Goal: Information Seeking & Learning: Learn about a topic

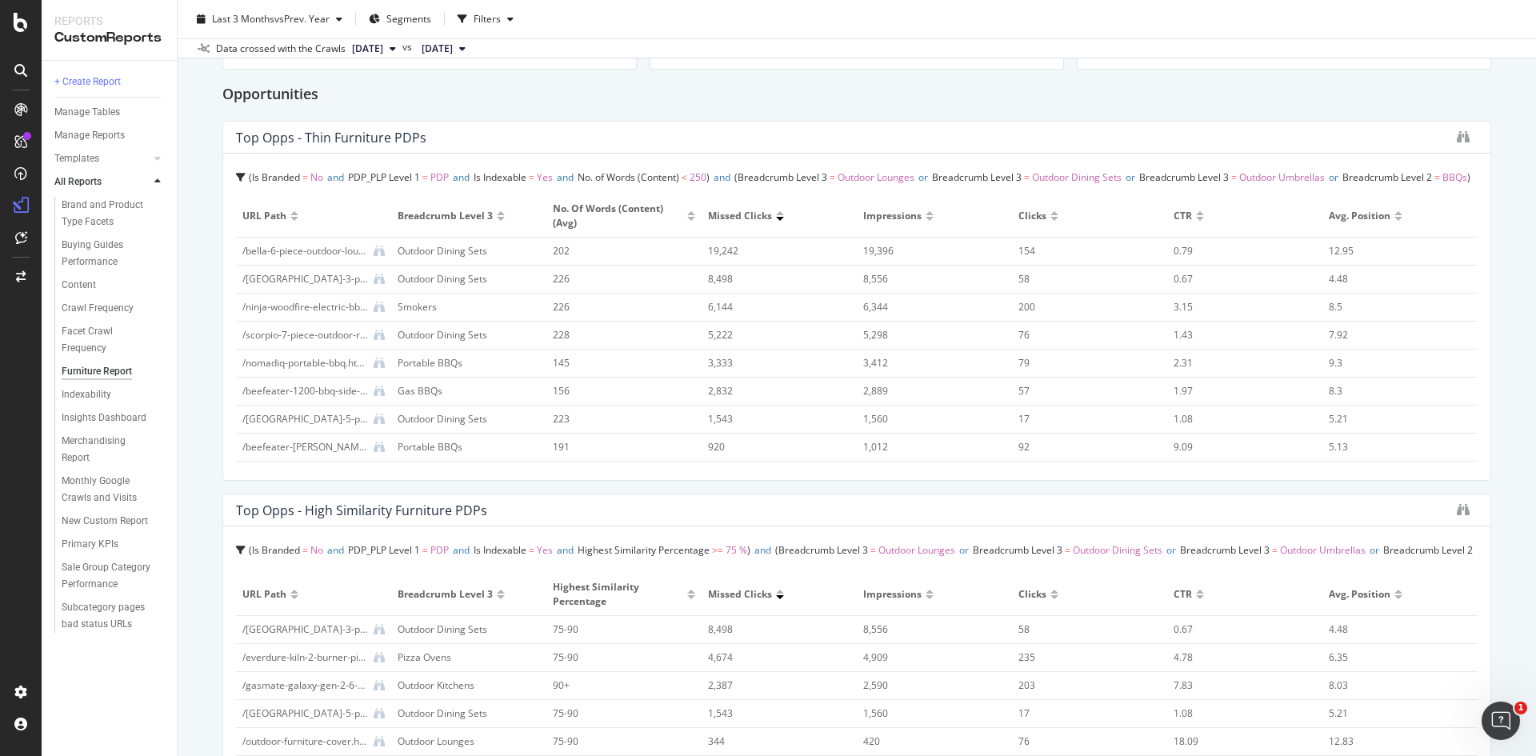
scroll to position [1280, 0]
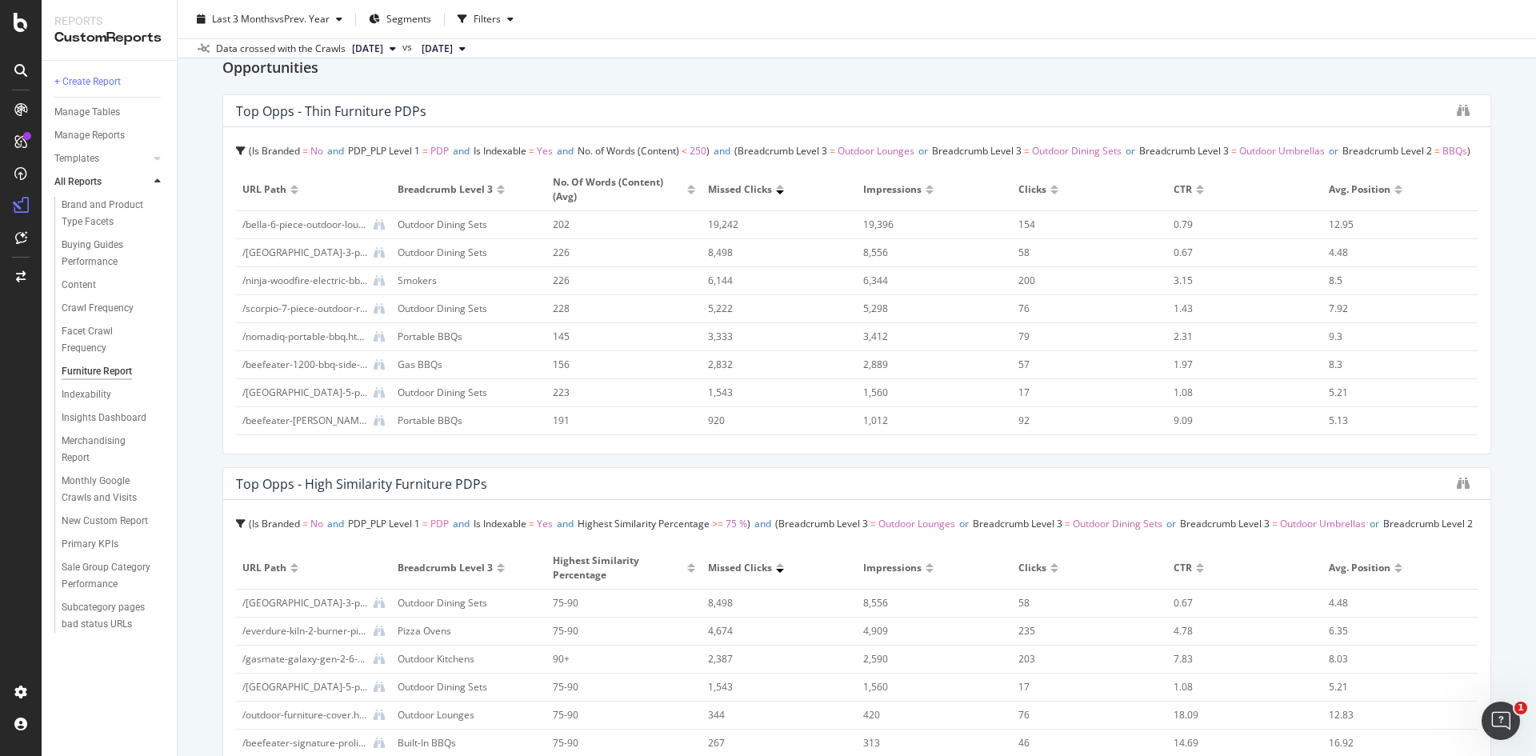
click at [255, 229] on div "/bella-6-piece-outdoor-lounge-dining-setting.html" at bounding box center [304, 225] width 125 height 14
click at [239, 149] on icon at bounding box center [241, 151] width 10 height 10
click at [214, 193] on div "Furniture Report Furniture Report [PERSON_NAME] AU Clone Schedule Email Export …" at bounding box center [857, 378] width 1359 height 756
click at [241, 152] on icon at bounding box center [241, 151] width 10 height 10
click at [203, 180] on div "Furniture Report Furniture Report [PERSON_NAME] AU Clone Schedule Email Export …" at bounding box center [857, 378] width 1359 height 756
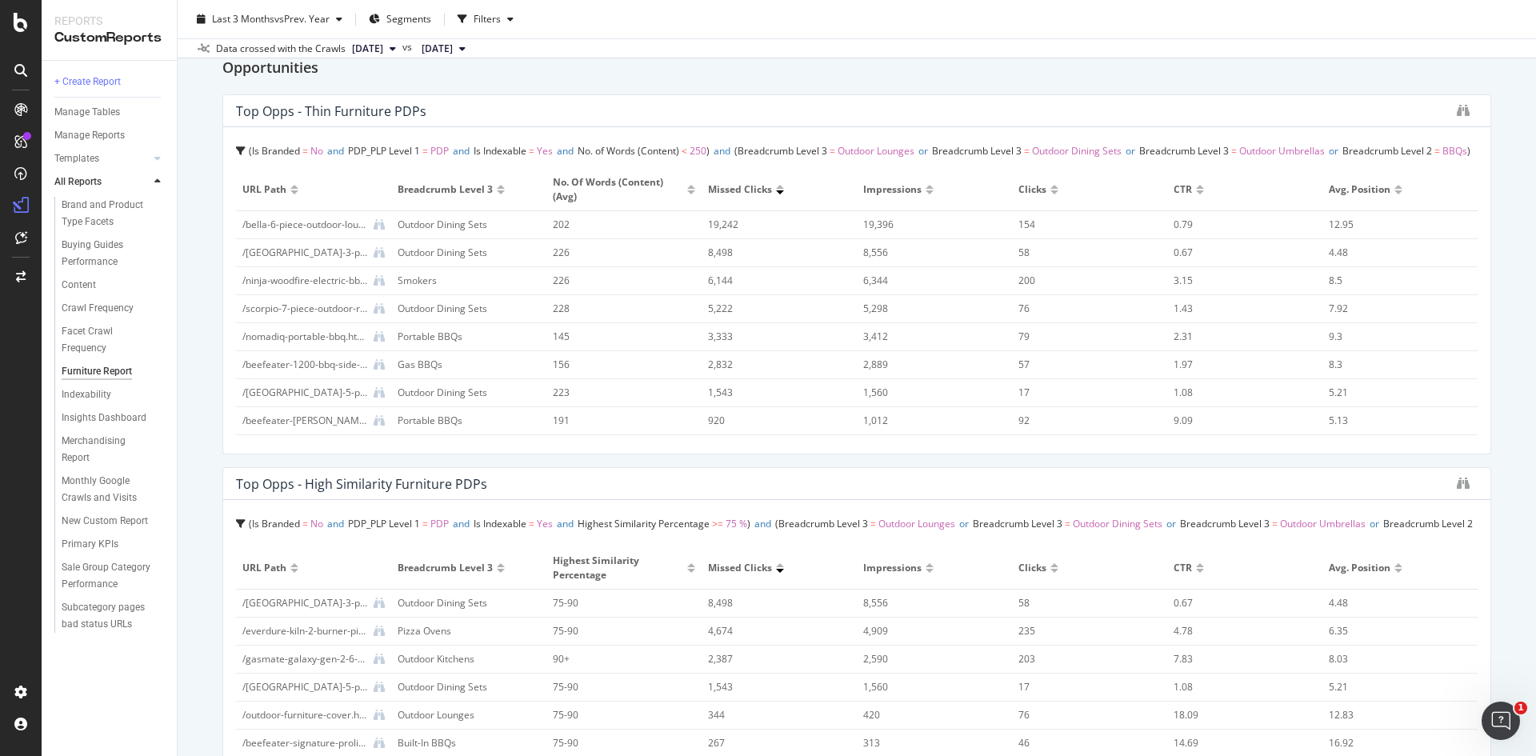
click at [238, 151] on icon at bounding box center [241, 151] width 10 height 10
click at [359, 369] on span "BBQs" at bounding box center [363, 375] width 25 height 14
click at [401, 367] on span "Breadcrumb Level 2 = BBQs" at bounding box center [352, 375] width 203 height 22
click at [392, 280] on span "Is Branded = No and PDP_PLP Level 1 = PDP and Is Indexable = Yes and No. of Wor…" at bounding box center [350, 241] width 208 height 112
click at [188, 149] on div "Furniture Report Furniture Report [PERSON_NAME] AU Clone Schedule Email Export …" at bounding box center [857, 378] width 1359 height 756
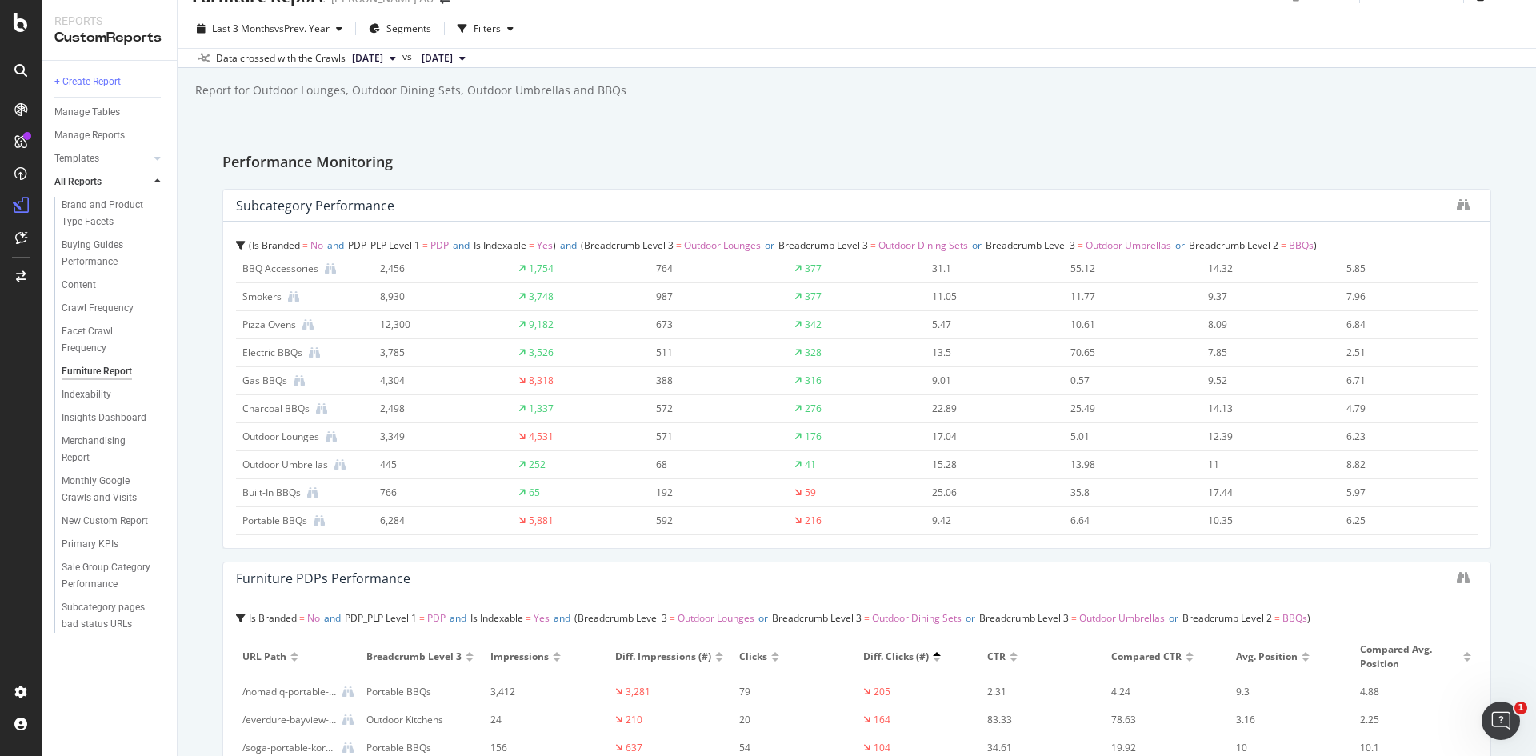
scroll to position [0, 0]
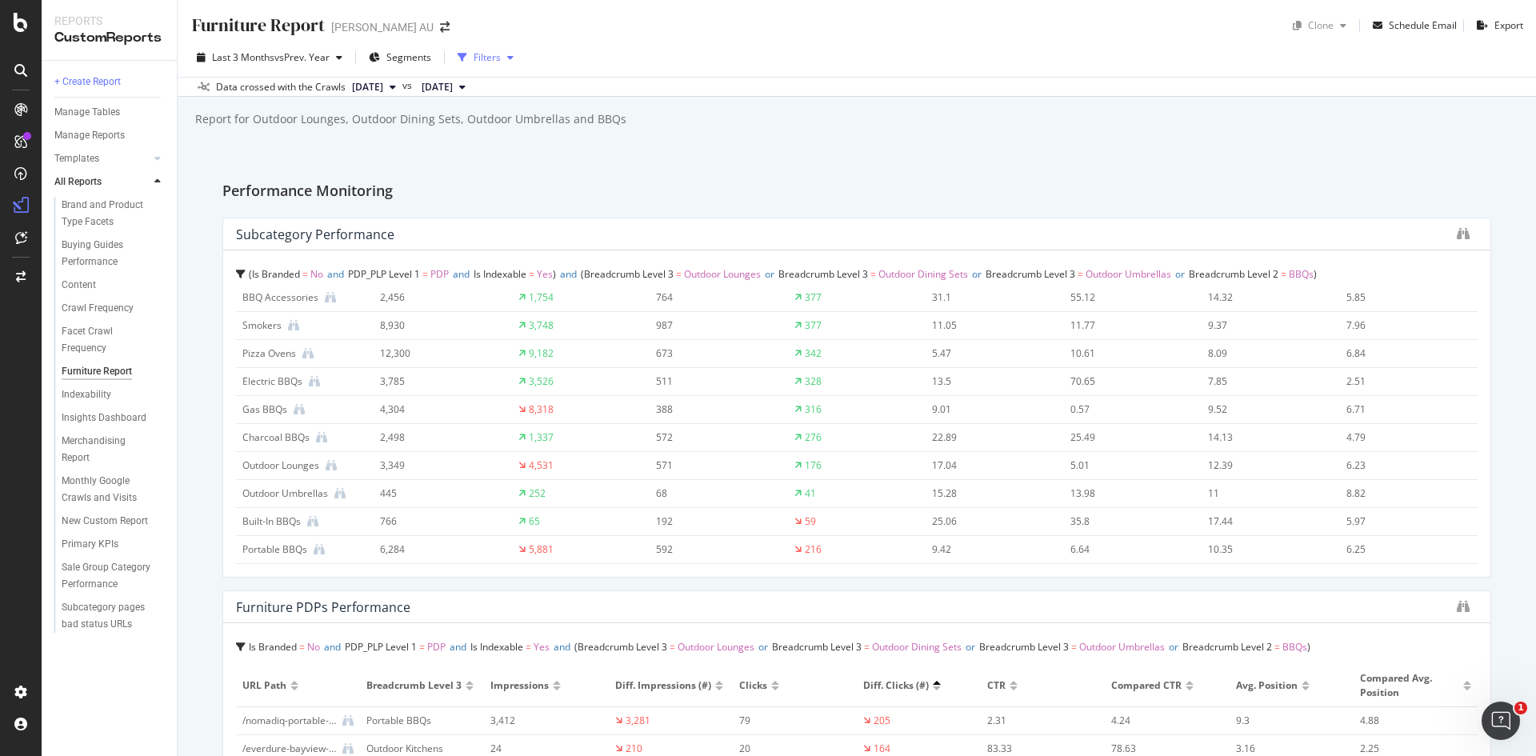
click at [508, 54] on div "button" at bounding box center [510, 58] width 19 height 10
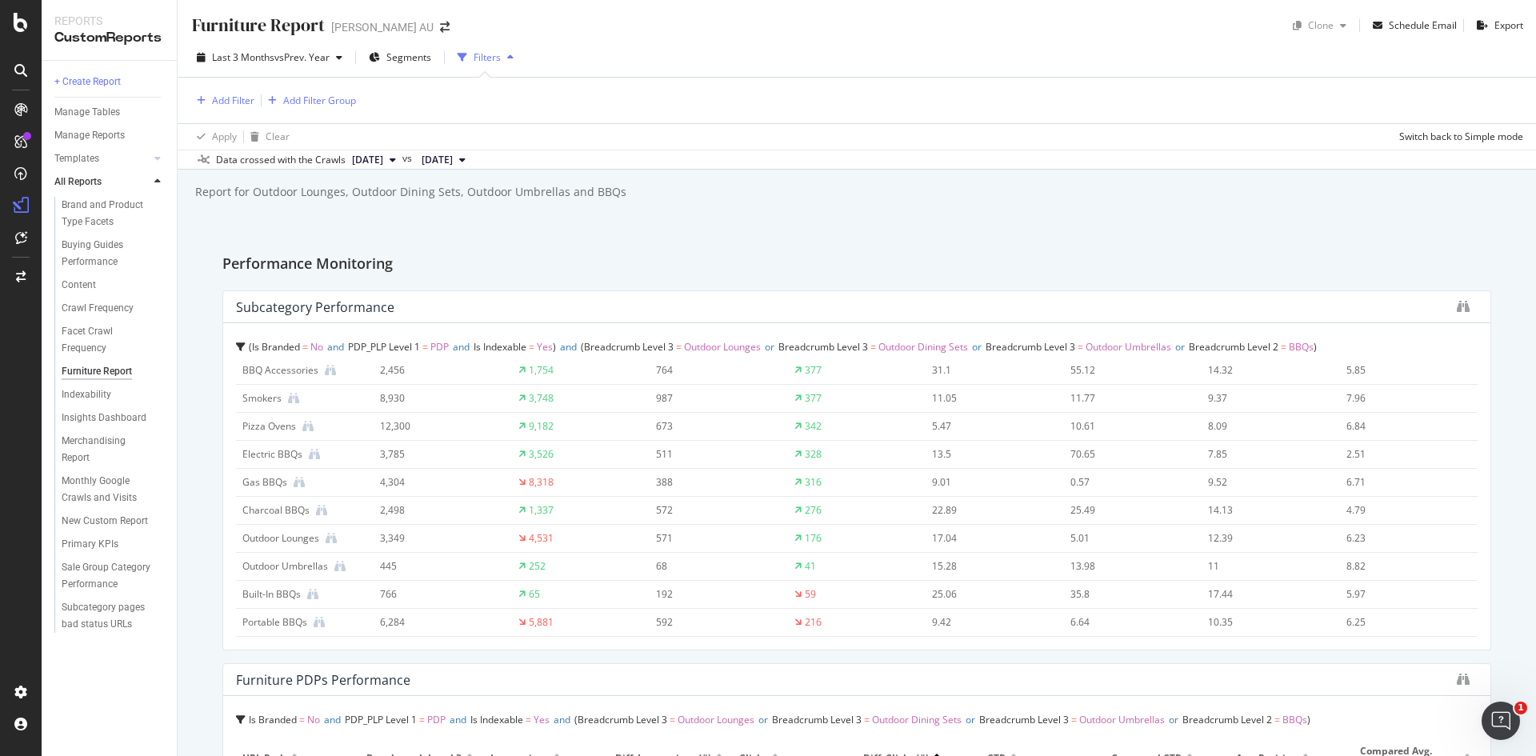
click at [509, 50] on div "Filters" at bounding box center [485, 58] width 69 height 24
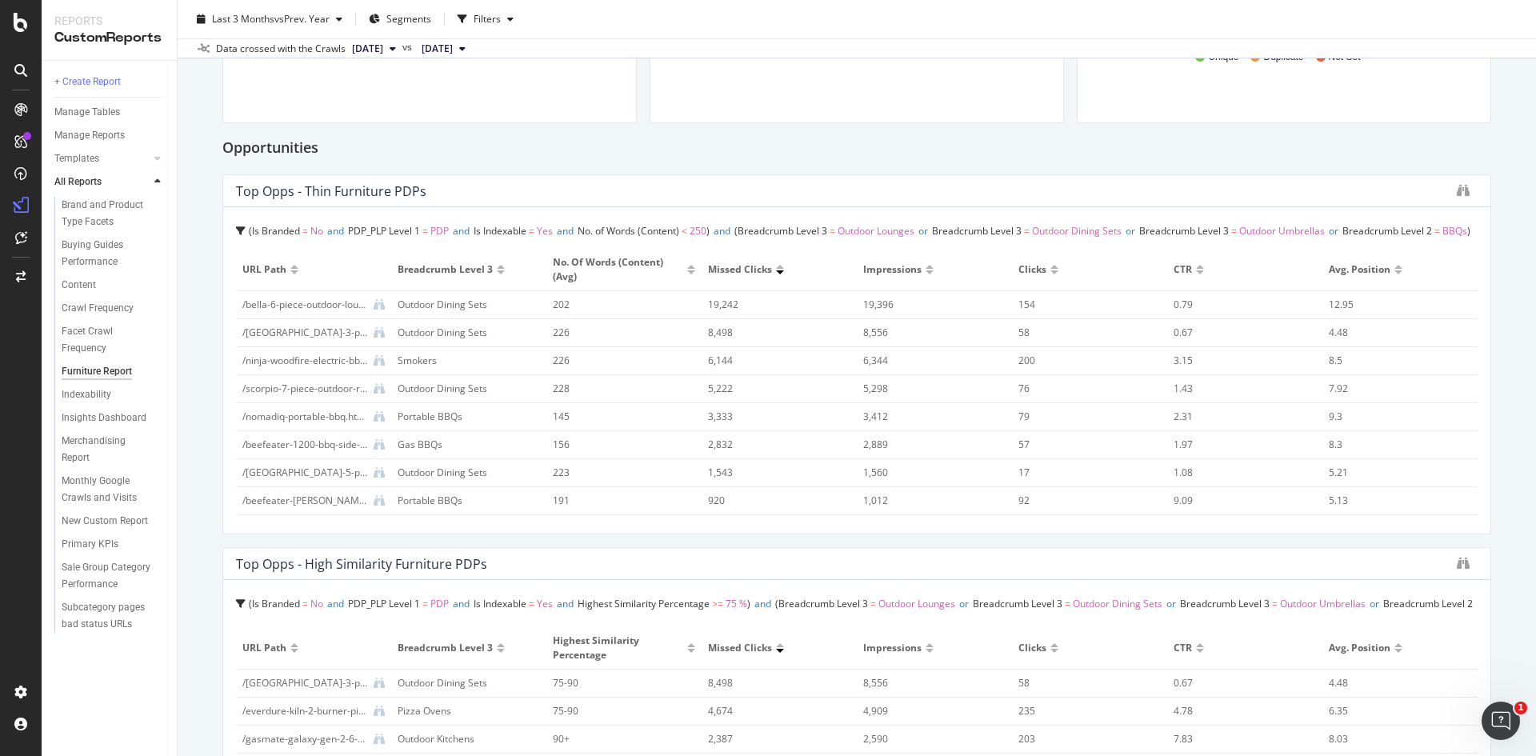
click at [235, 223] on div "Is Branded = No and PDP_PLP Level 1 = PDP and Is Indexable = Yes and No. of Wor…" at bounding box center [856, 370] width 1267 height 326
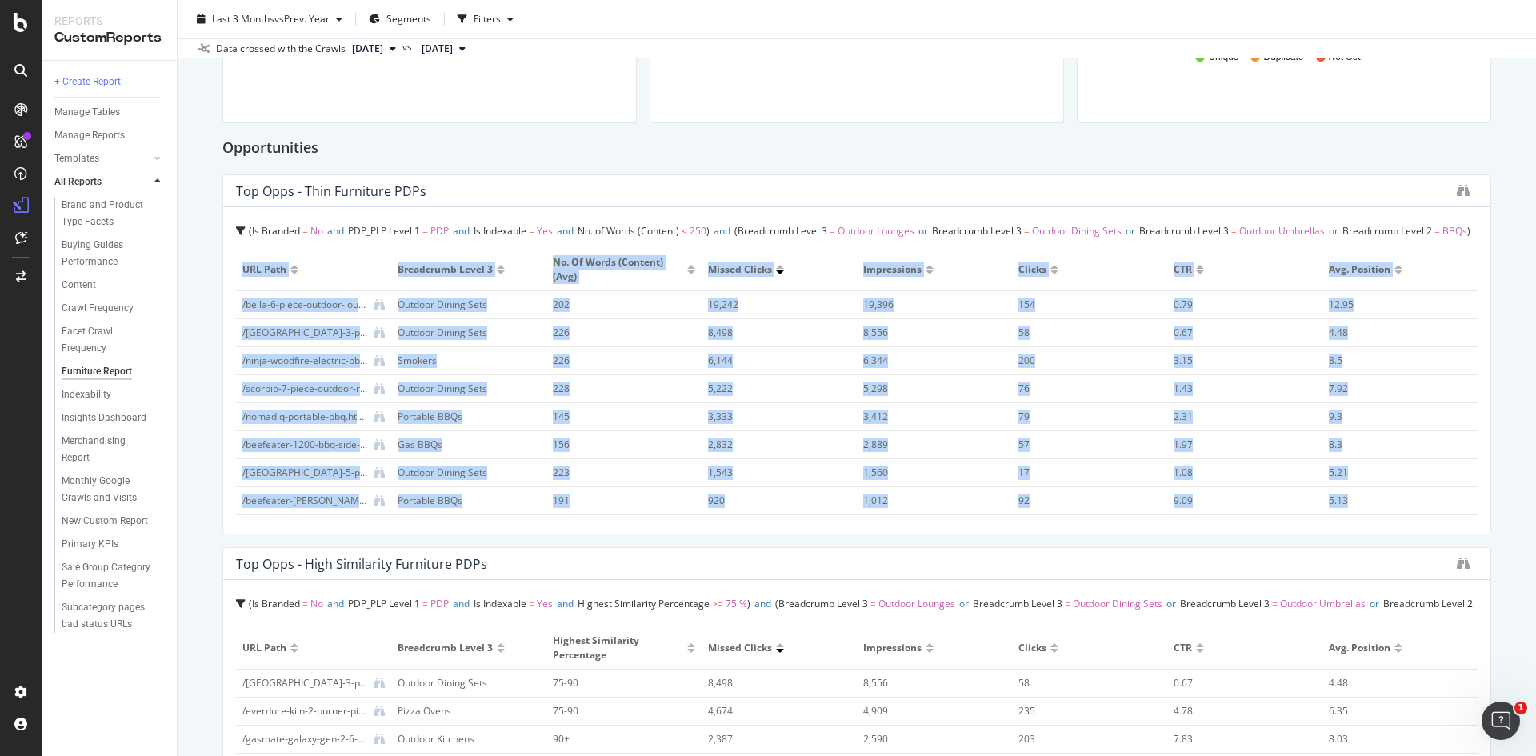
click at [236, 225] on div "Is Branded = No and PDP_PLP Level 1 = PDP and Is Indexable = Yes and No. of Wor…" at bounding box center [856, 370] width 1267 height 326
click at [236, 225] on div "Is Branded = No and PDP_PLP Level 1 = PDP and Is Indexable = Yes and No. of Wor…" at bounding box center [857, 231] width 1242 height 22
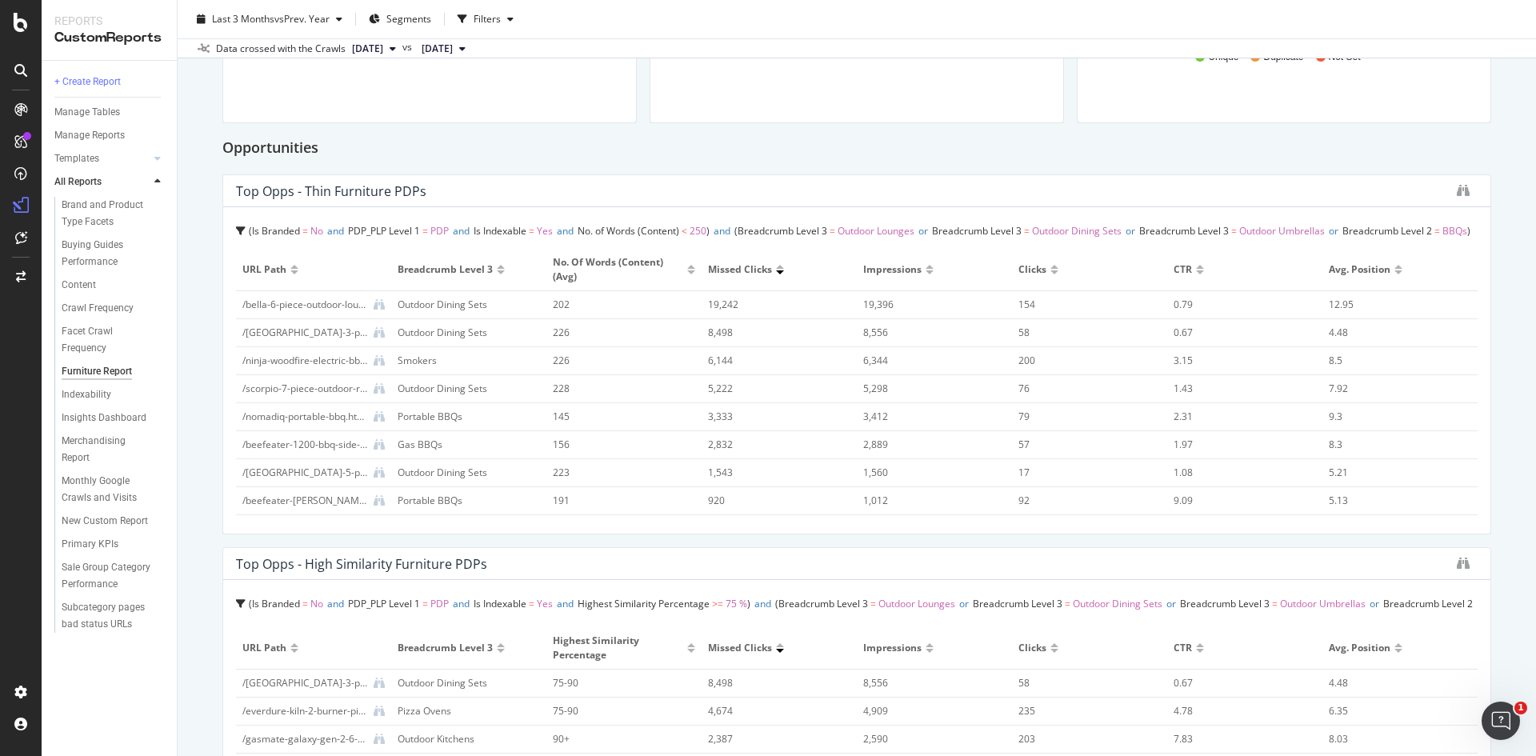
click at [1419, 218] on div "Is Branded = No and PDP_PLP Level 1 = PDP and Is Indexable = Yes and No. of Wor…" at bounding box center [856, 370] width 1267 height 326
click at [238, 601] on icon at bounding box center [241, 604] width 10 height 10
click at [215, 551] on div "Furniture Report Furniture Report [PERSON_NAME] AU Clone Schedule Email Export …" at bounding box center [857, 378] width 1359 height 756
click at [1432, 225] on span "Breadcrumb Level 2" at bounding box center [1388, 231] width 90 height 14
click at [1432, 224] on span "Breadcrumb Level 2" at bounding box center [1388, 231] width 90 height 14
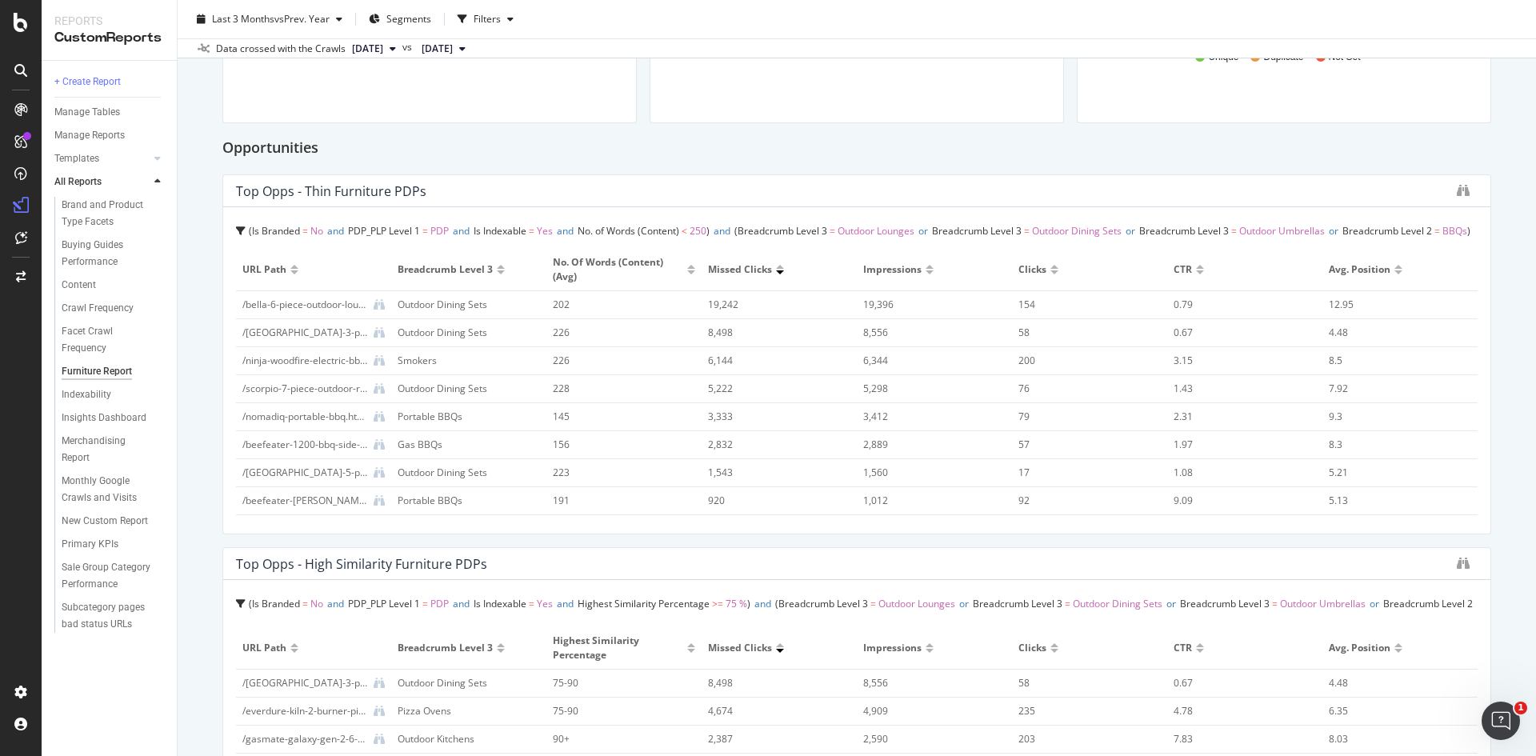
click at [241, 233] on icon at bounding box center [241, 231] width 10 height 10
click at [378, 390] on span "Outdoor Lounges" at bounding box center [389, 388] width 77 height 14
click at [398, 457] on span "Breadcrumb Level 2 = BBQs" at bounding box center [352, 455] width 203 height 22
click at [237, 354] on div "Is Branded = No and PDP_PLP Level 1 = PDP and Is Indexable = Yes and No. of Wor…" at bounding box center [350, 365] width 227 height 221
click at [214, 336] on div "Furniture Report Furniture Report [PERSON_NAME] AU Clone Schedule Email Export …" at bounding box center [857, 378] width 1359 height 756
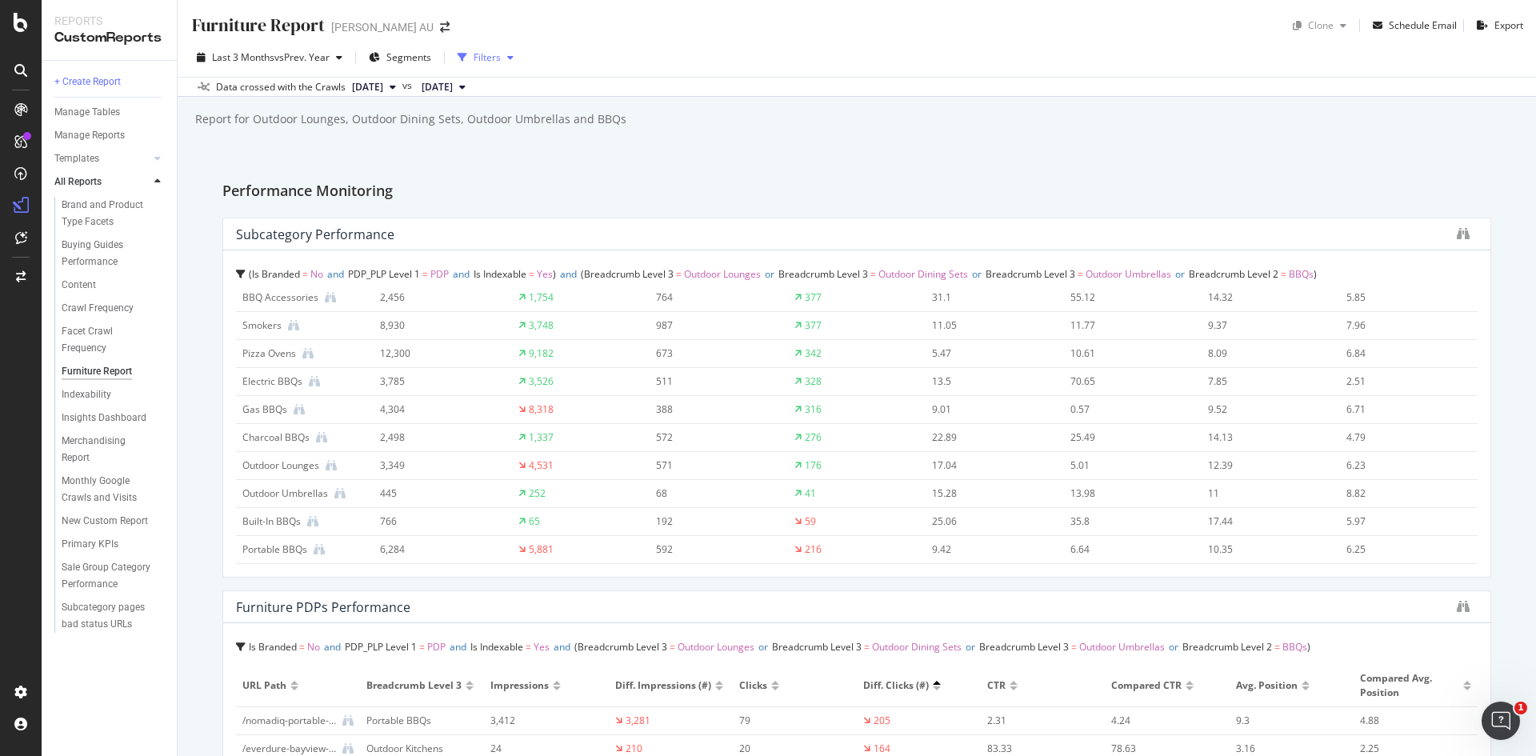
click at [501, 57] on div "Filters" at bounding box center [487, 57] width 27 height 14
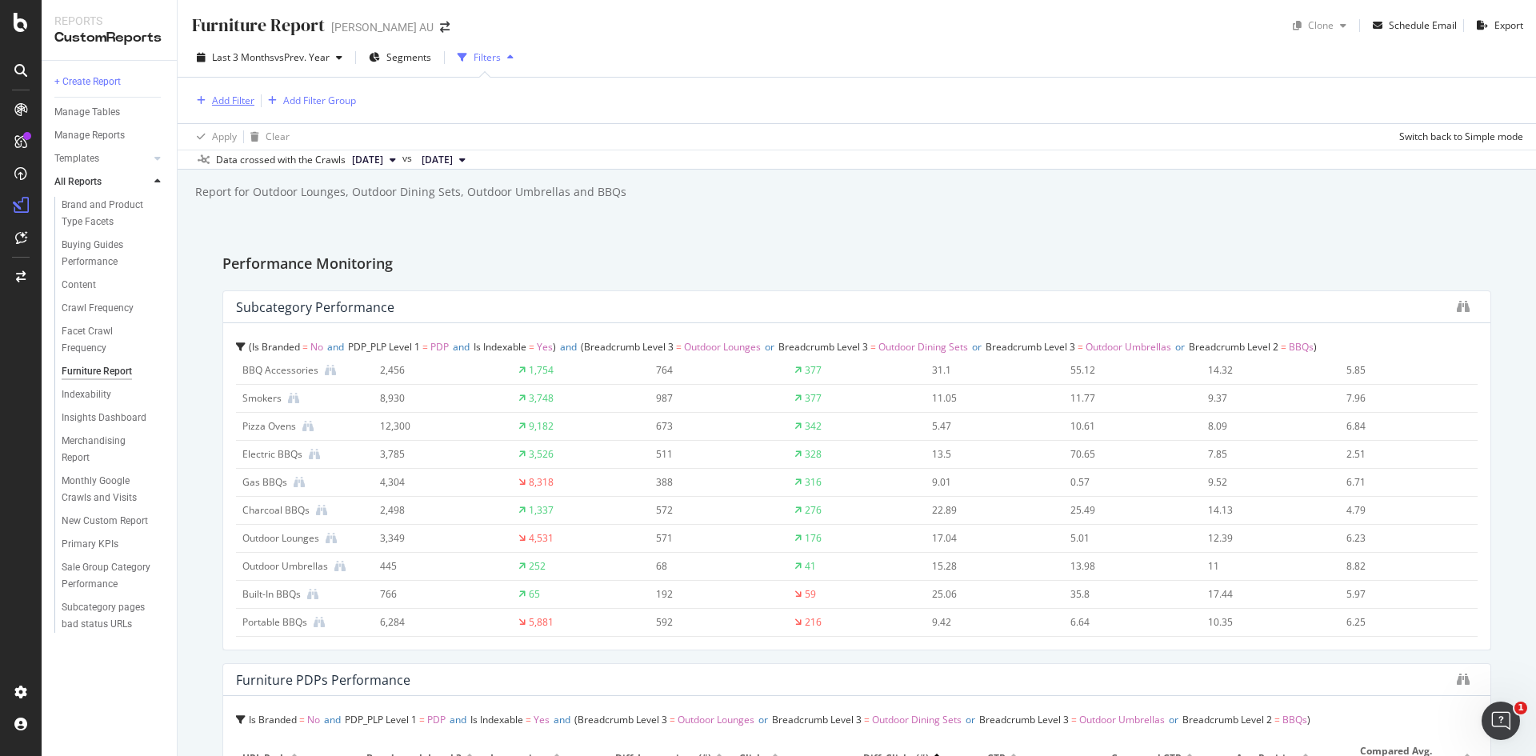
click at [219, 102] on div "Add Filter" at bounding box center [233, 101] width 42 height 14
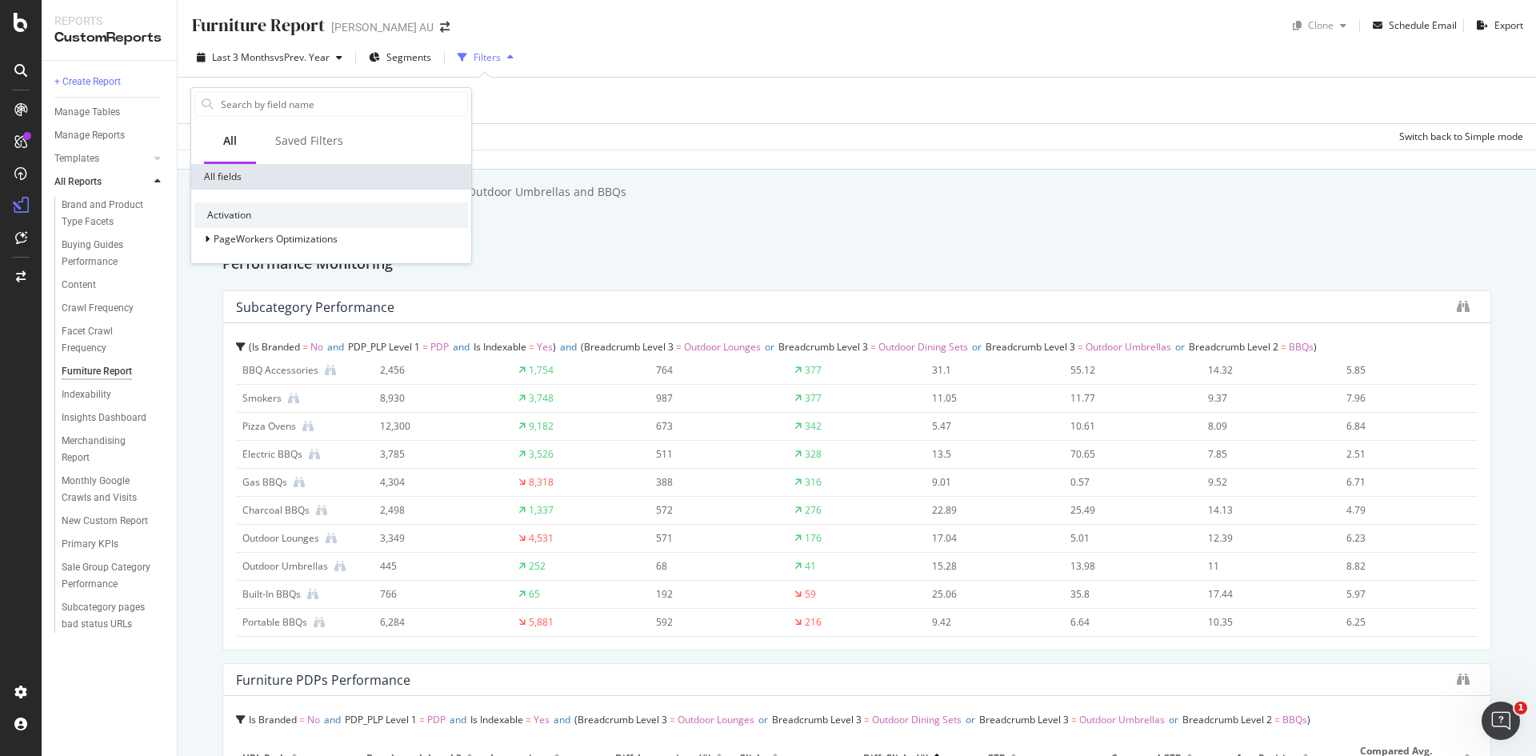
click at [561, 86] on div "Add Filter Add Filter Group" at bounding box center [856, 101] width 1333 height 46
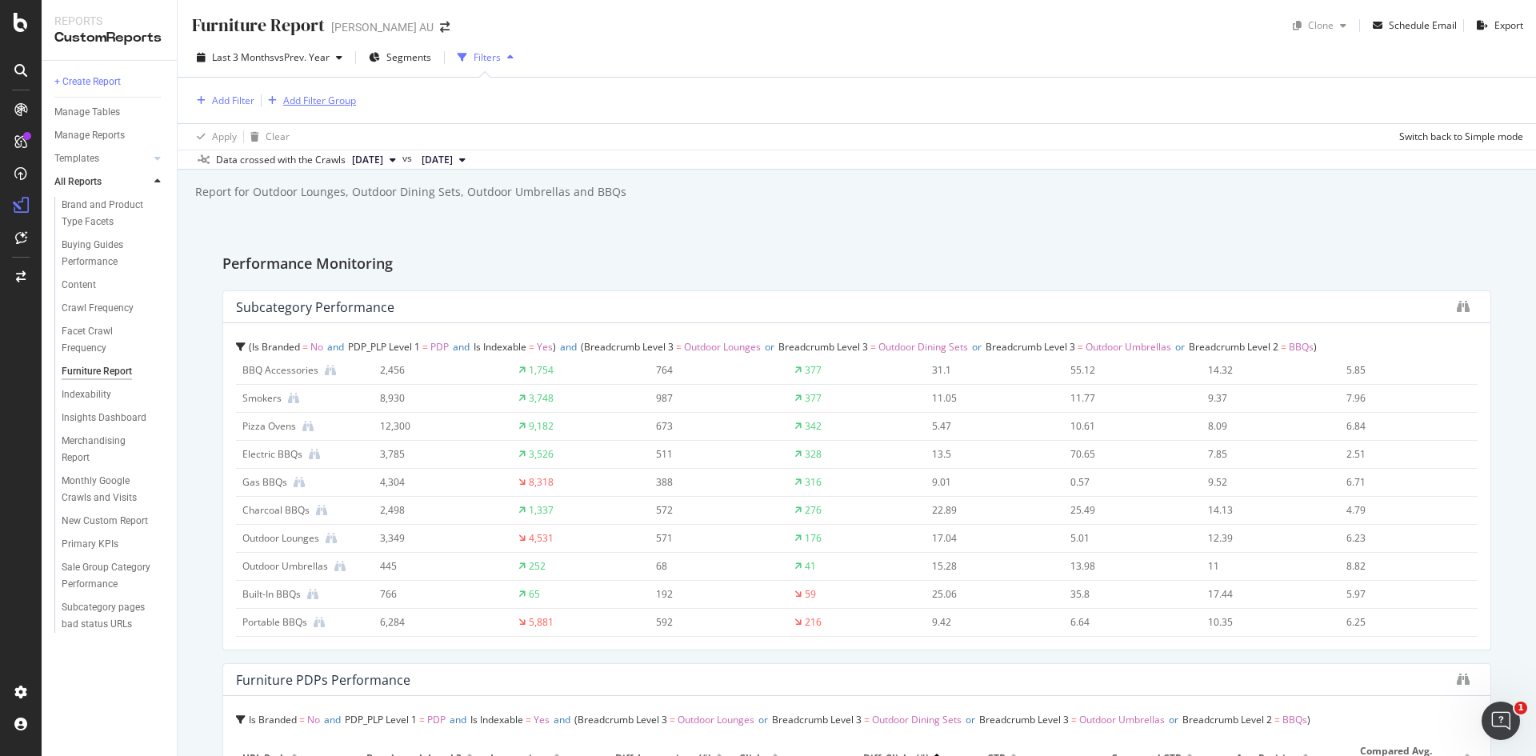
click at [326, 95] on div "Add Filter Group" at bounding box center [319, 101] width 73 height 14
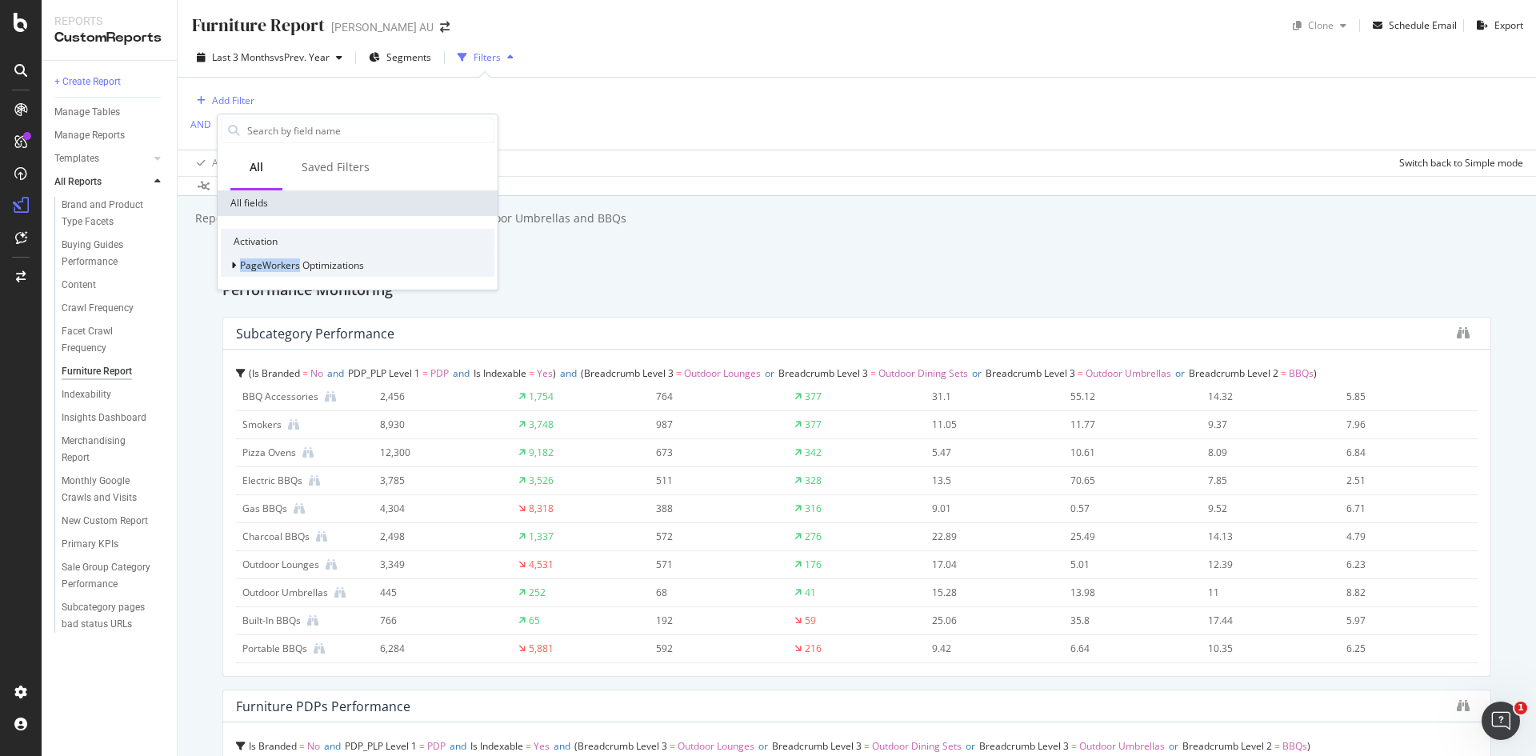
click at [275, 265] on span "PageWorkers Optimizations" at bounding box center [302, 265] width 124 height 14
click at [624, 188] on div "Furniture Report Furniture Report [PERSON_NAME] AU Clone Schedule Email Export …" at bounding box center [857, 378] width 1359 height 756
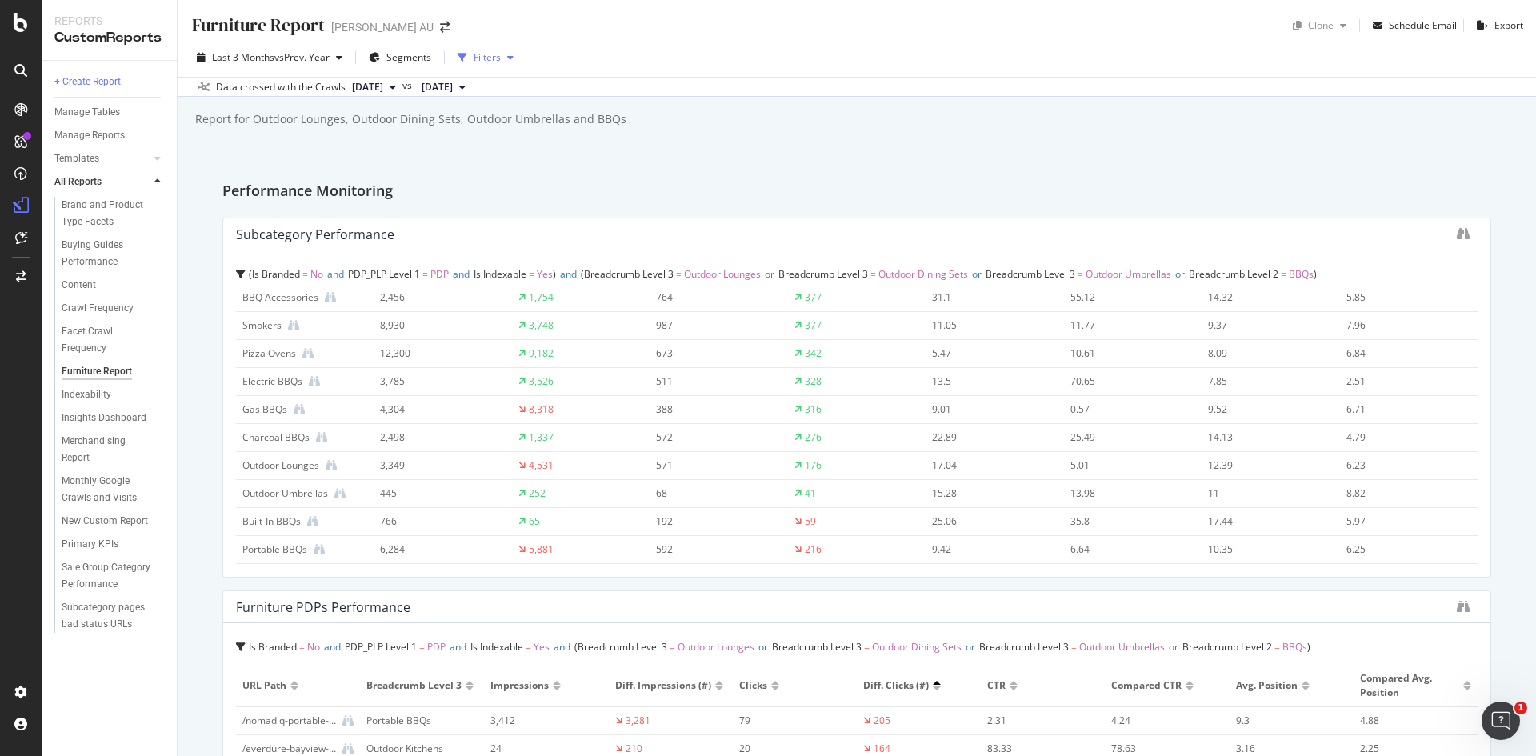
click at [483, 50] on div "Filters" at bounding box center [485, 58] width 69 height 24
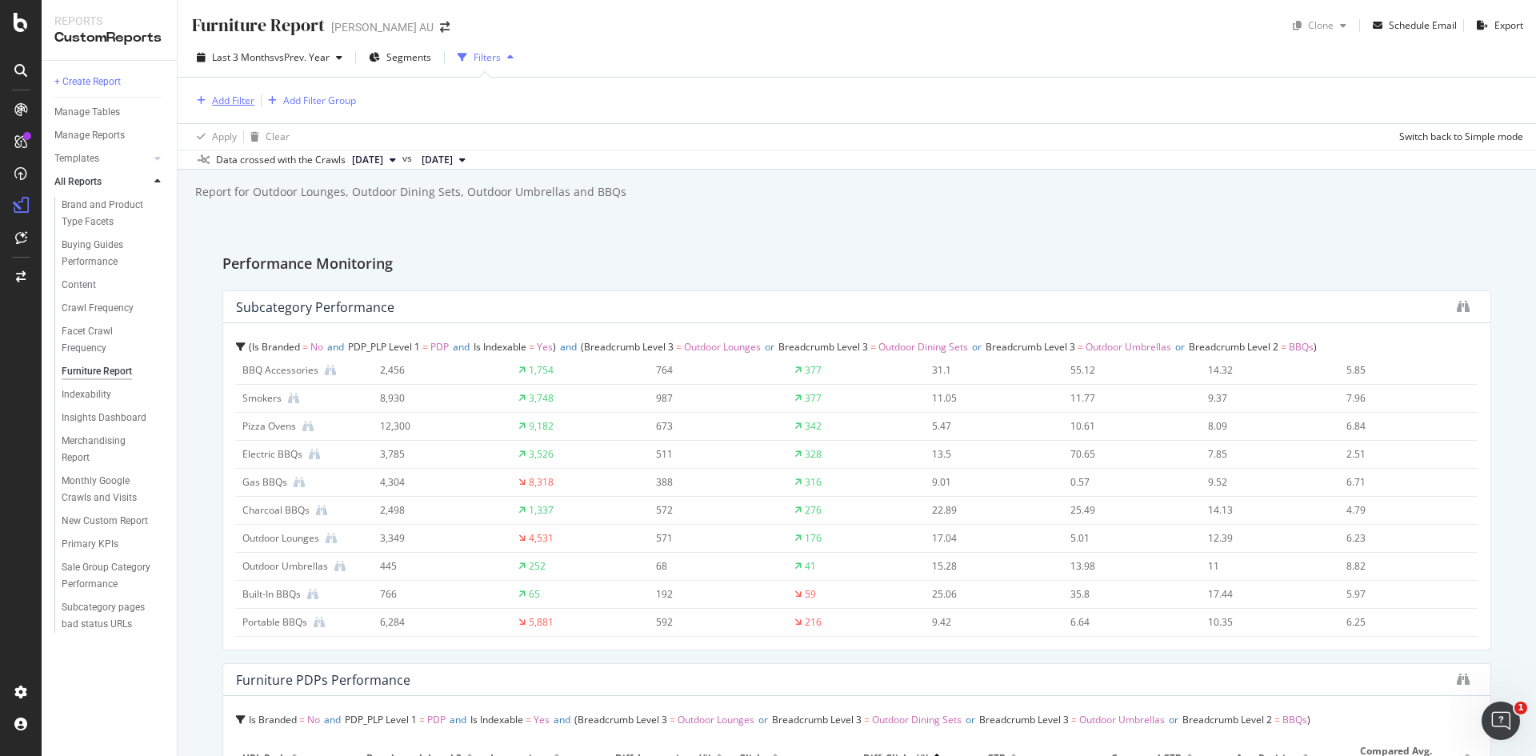
click at [249, 108] on div "Add Filter" at bounding box center [222, 101] width 64 height 18
click at [585, 229] on div "Furniture Report Furniture Report [PERSON_NAME] AU Clone Schedule Email Export …" at bounding box center [857, 378] width 1359 height 756
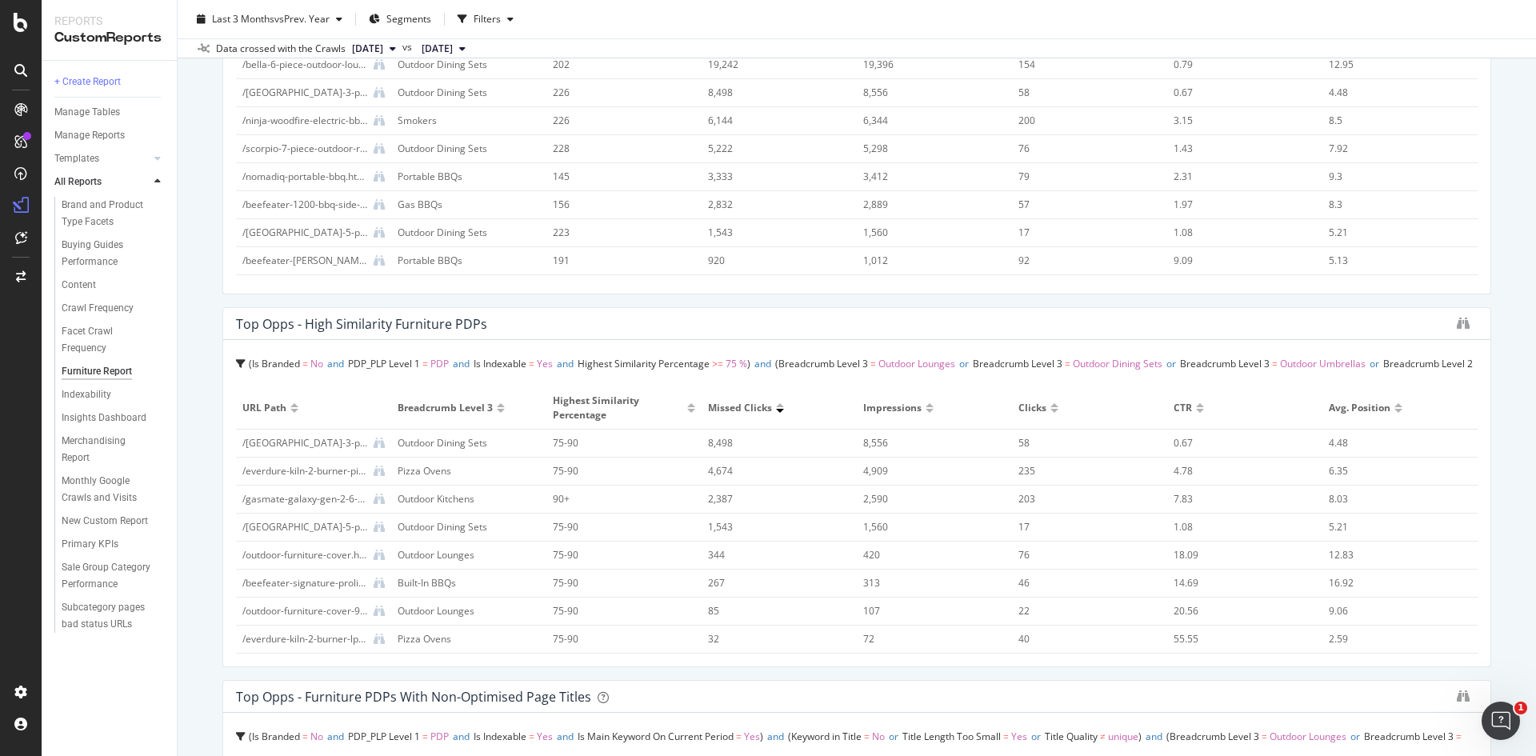
scroll to position [1280, 0]
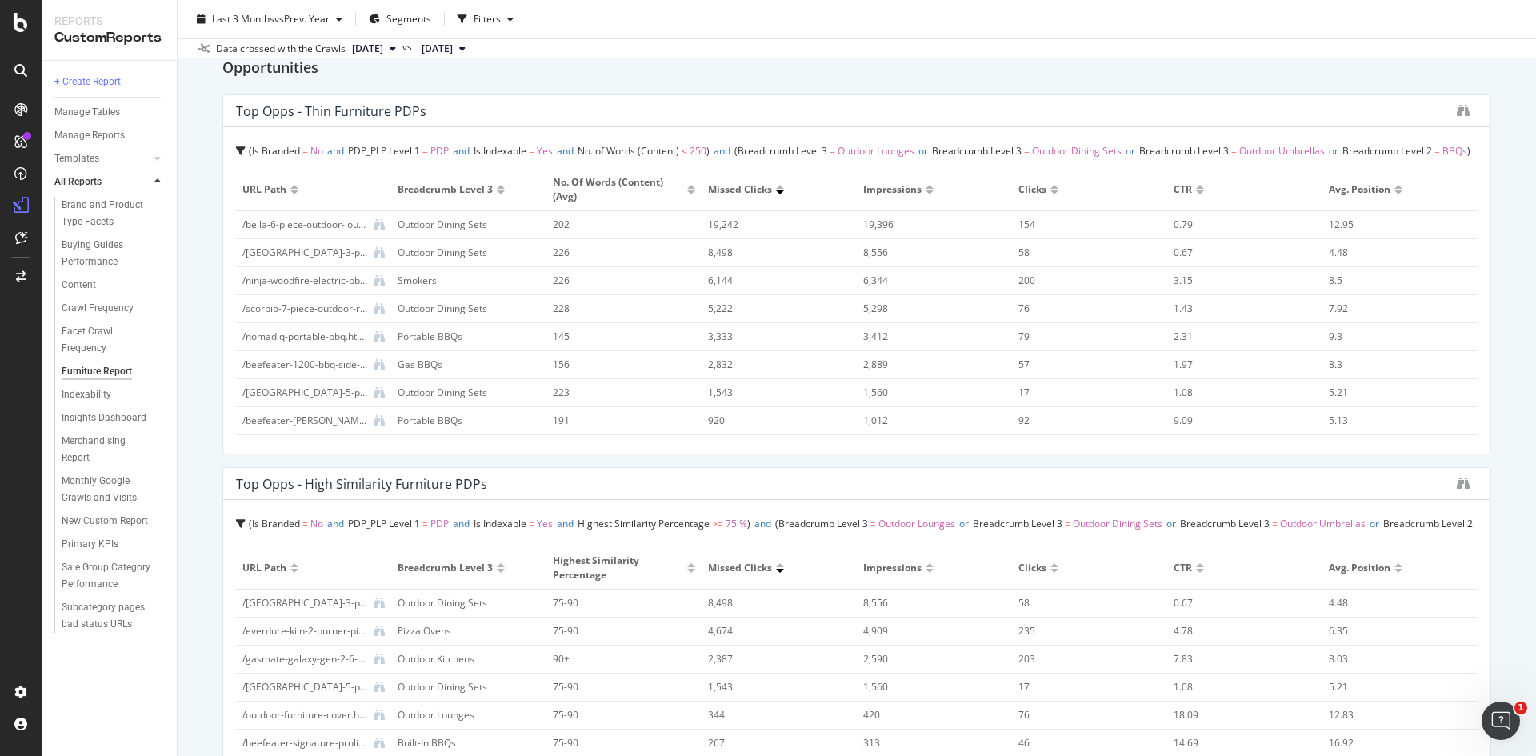
click at [238, 146] on icon at bounding box center [241, 151] width 10 height 10
click at [198, 177] on div "Furniture Report Furniture Report [PERSON_NAME] AU Clone Schedule Email Export …" at bounding box center [857, 378] width 1359 height 756
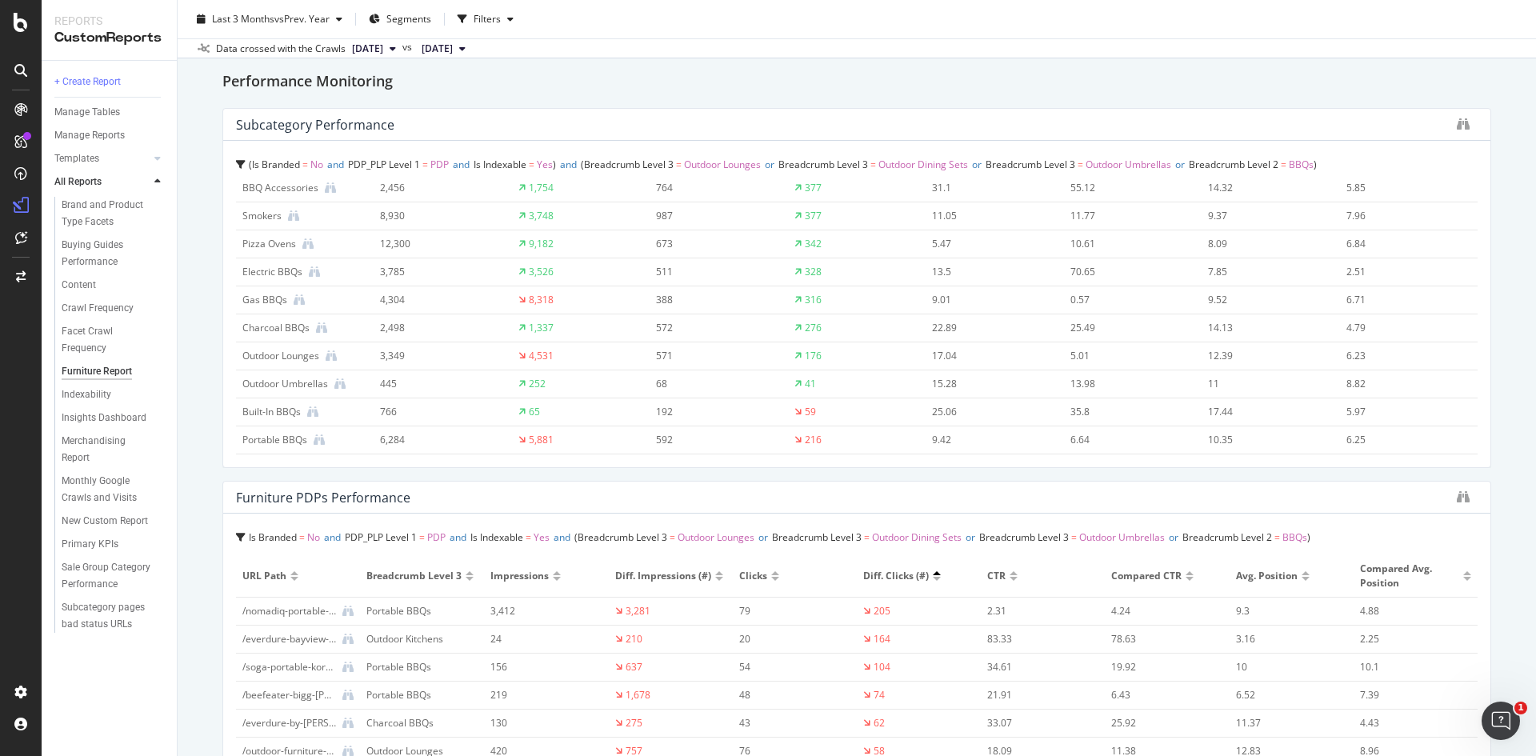
scroll to position [0, 0]
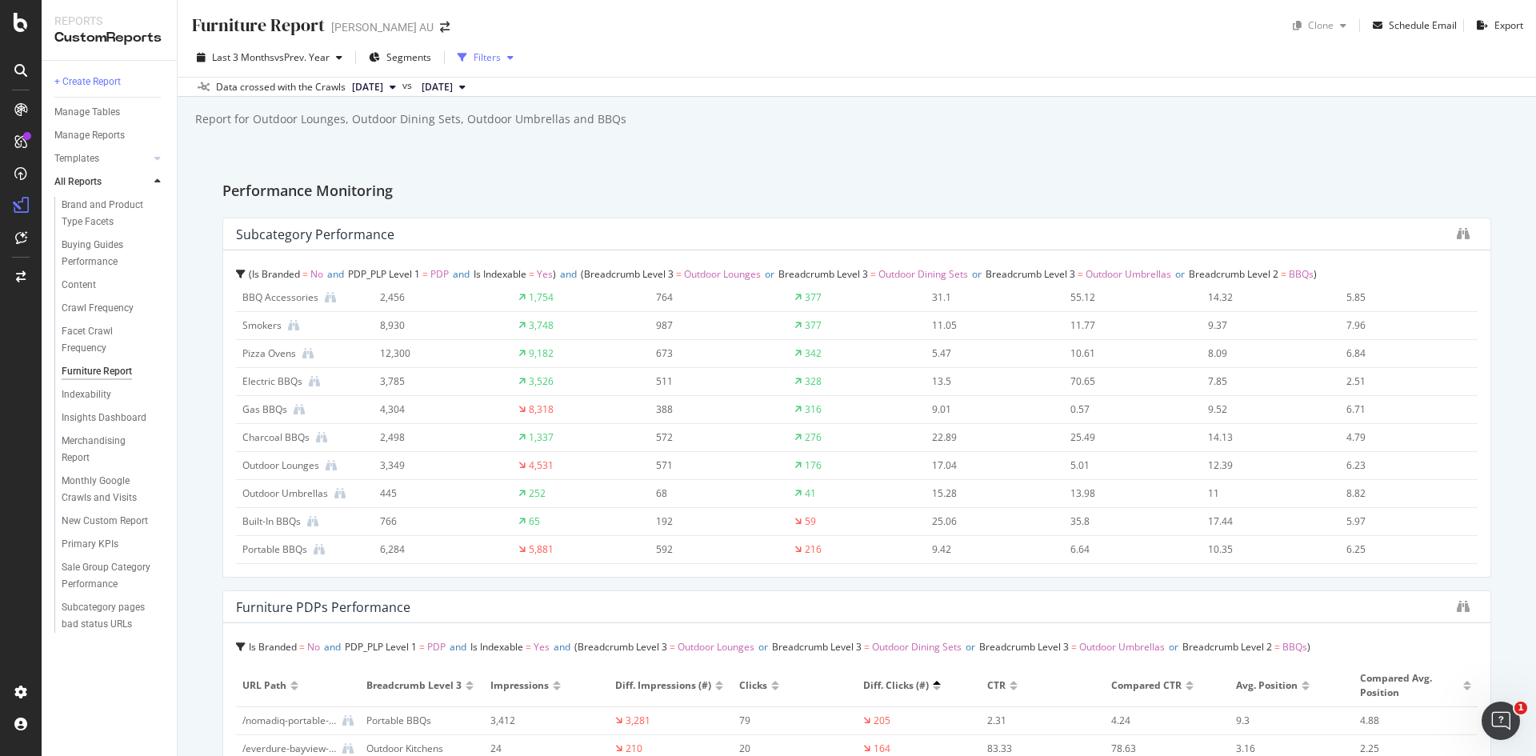
click at [491, 54] on div "Filters" at bounding box center [487, 57] width 27 height 14
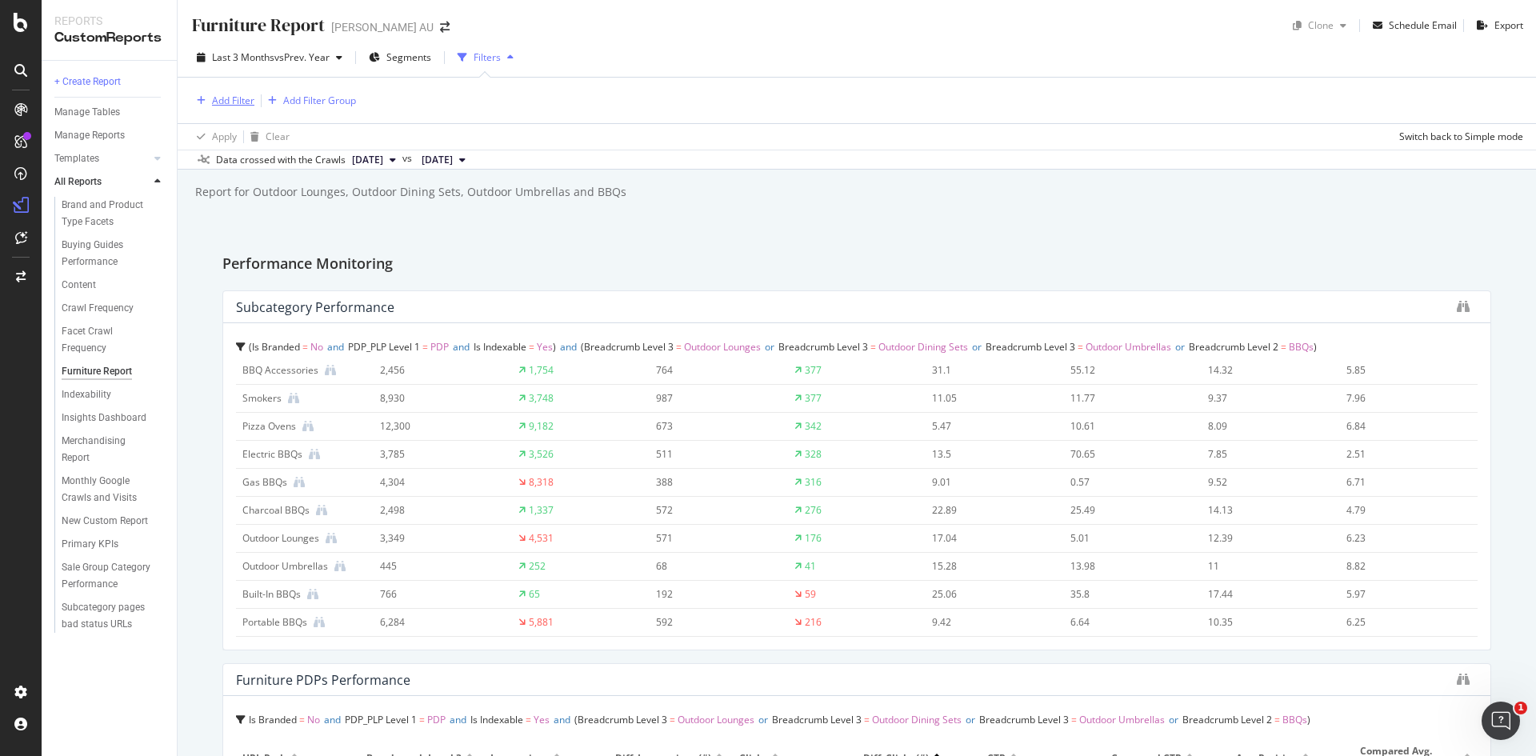
click at [232, 101] on div "Add Filter" at bounding box center [233, 101] width 42 height 14
type input "b"
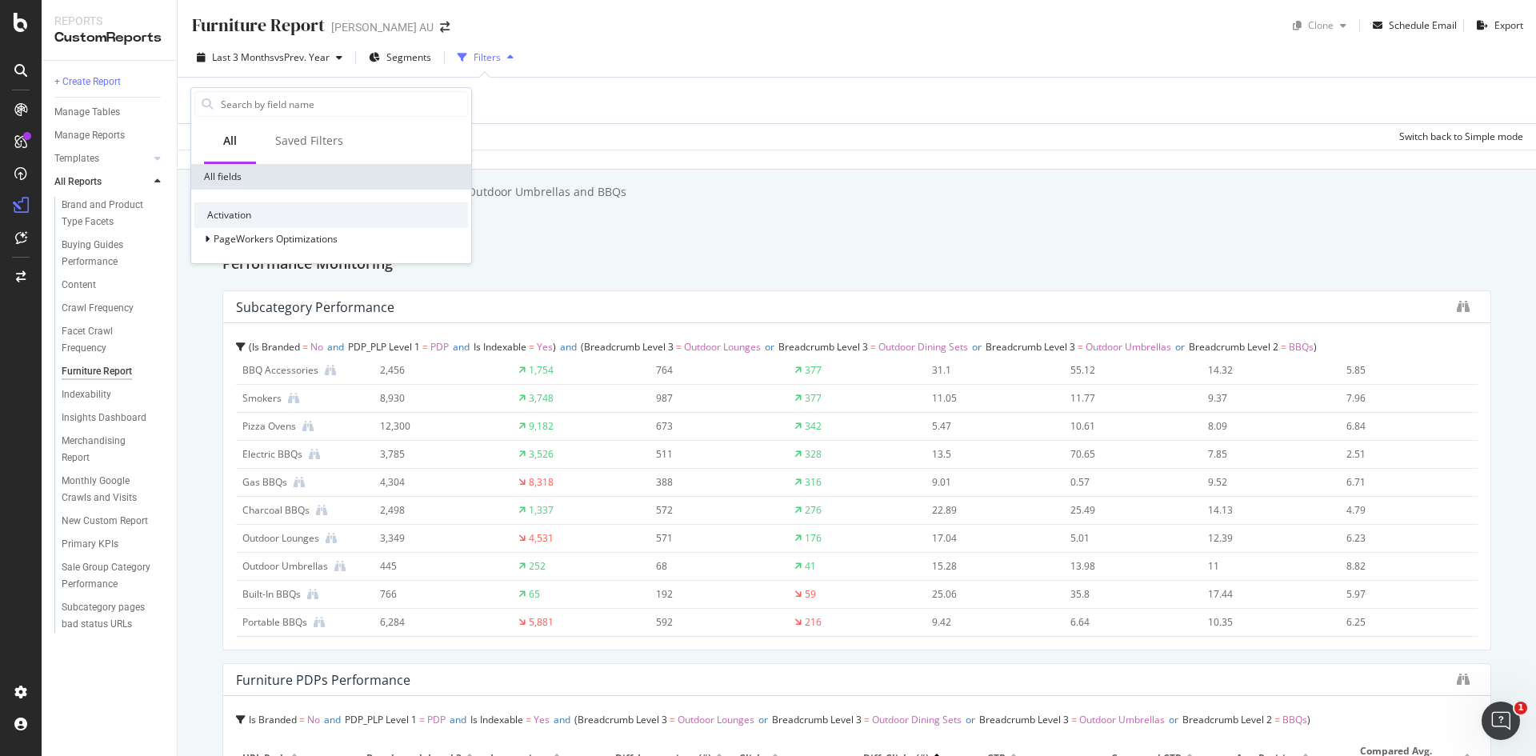
click at [586, 128] on div "Apply Clear Switch back to Simple mode" at bounding box center [857, 136] width 1359 height 26
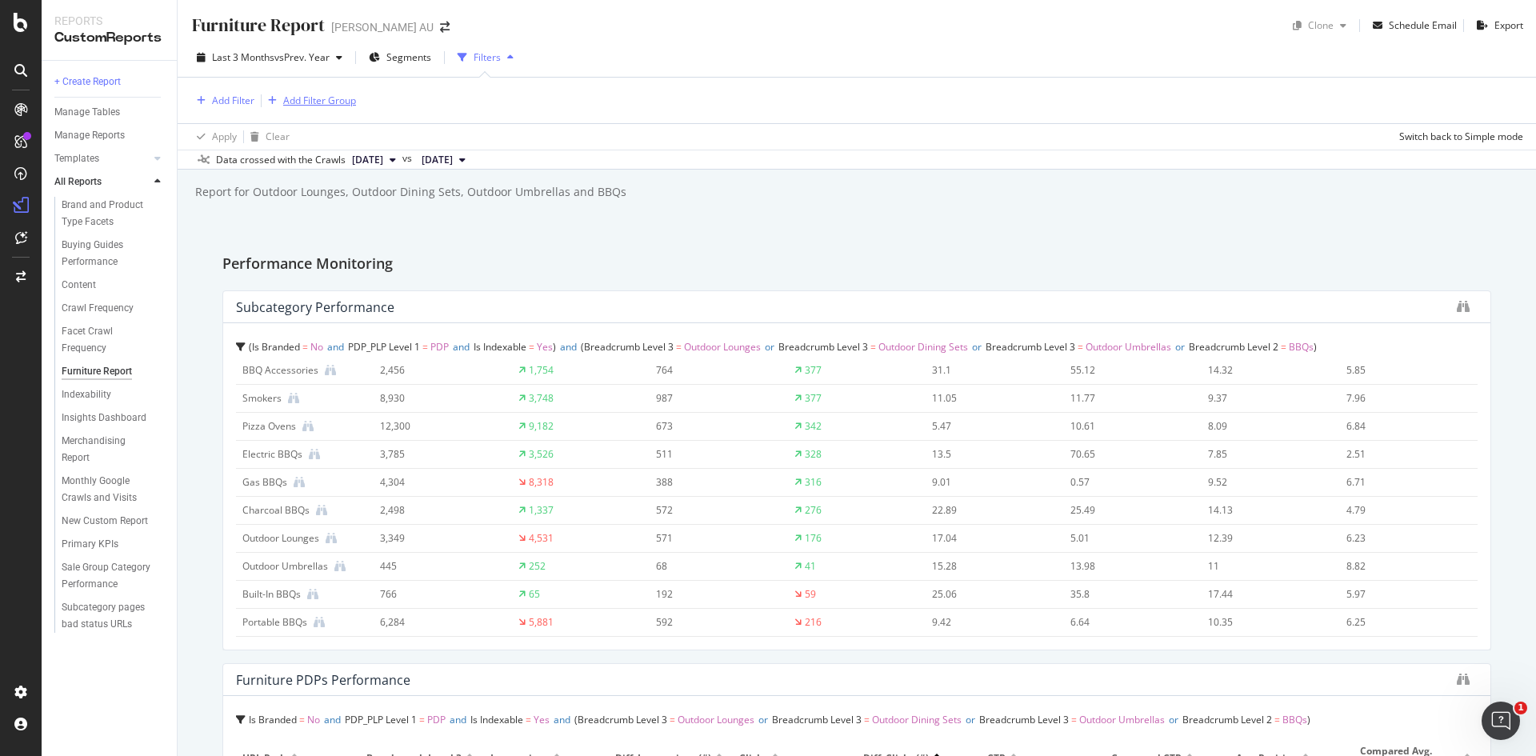
click at [336, 98] on div "Add Filter Group" at bounding box center [319, 101] width 73 height 14
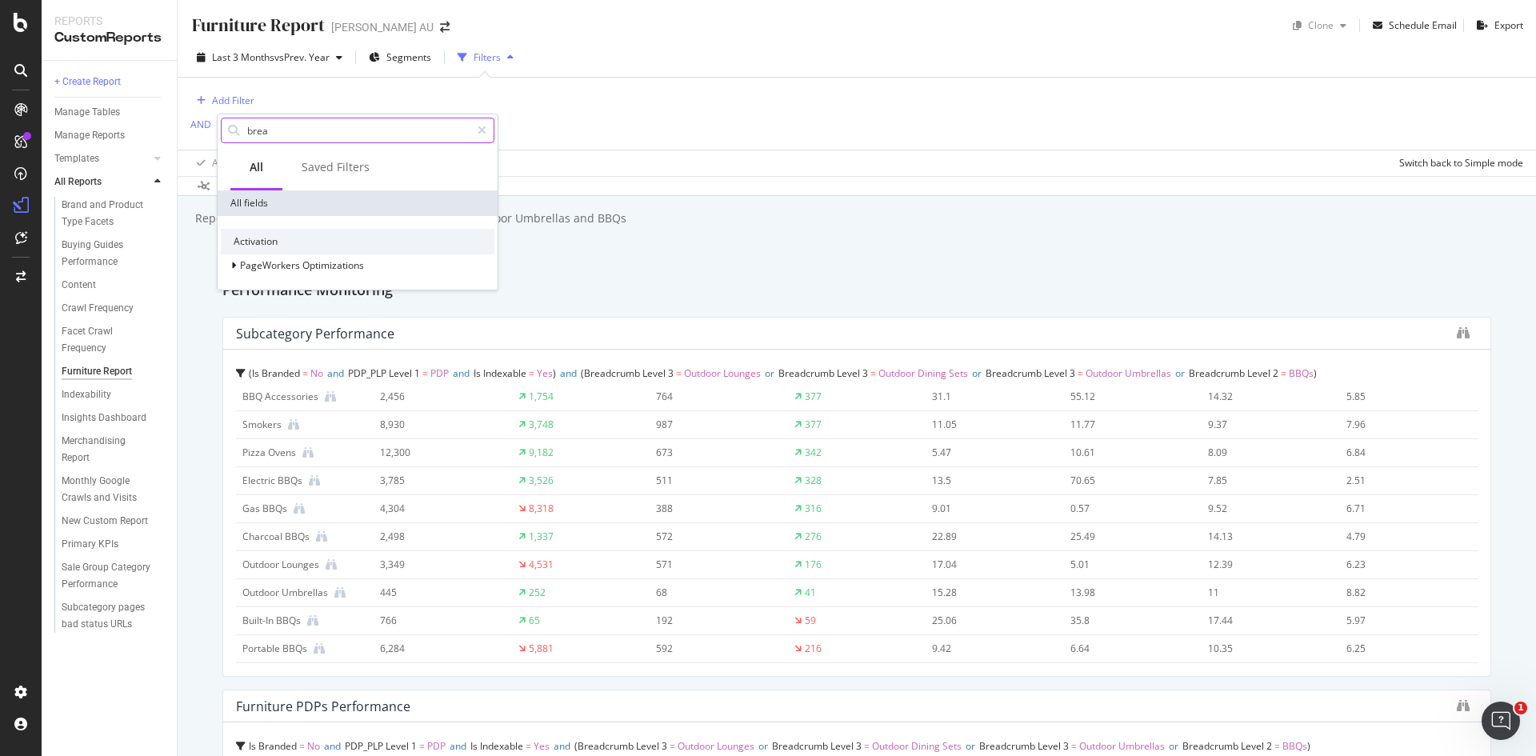
type input "bread"
click at [629, 278] on div "Furniture Report Furniture Report [PERSON_NAME] AU Clone Schedule Email Export …" at bounding box center [857, 378] width 1359 height 756
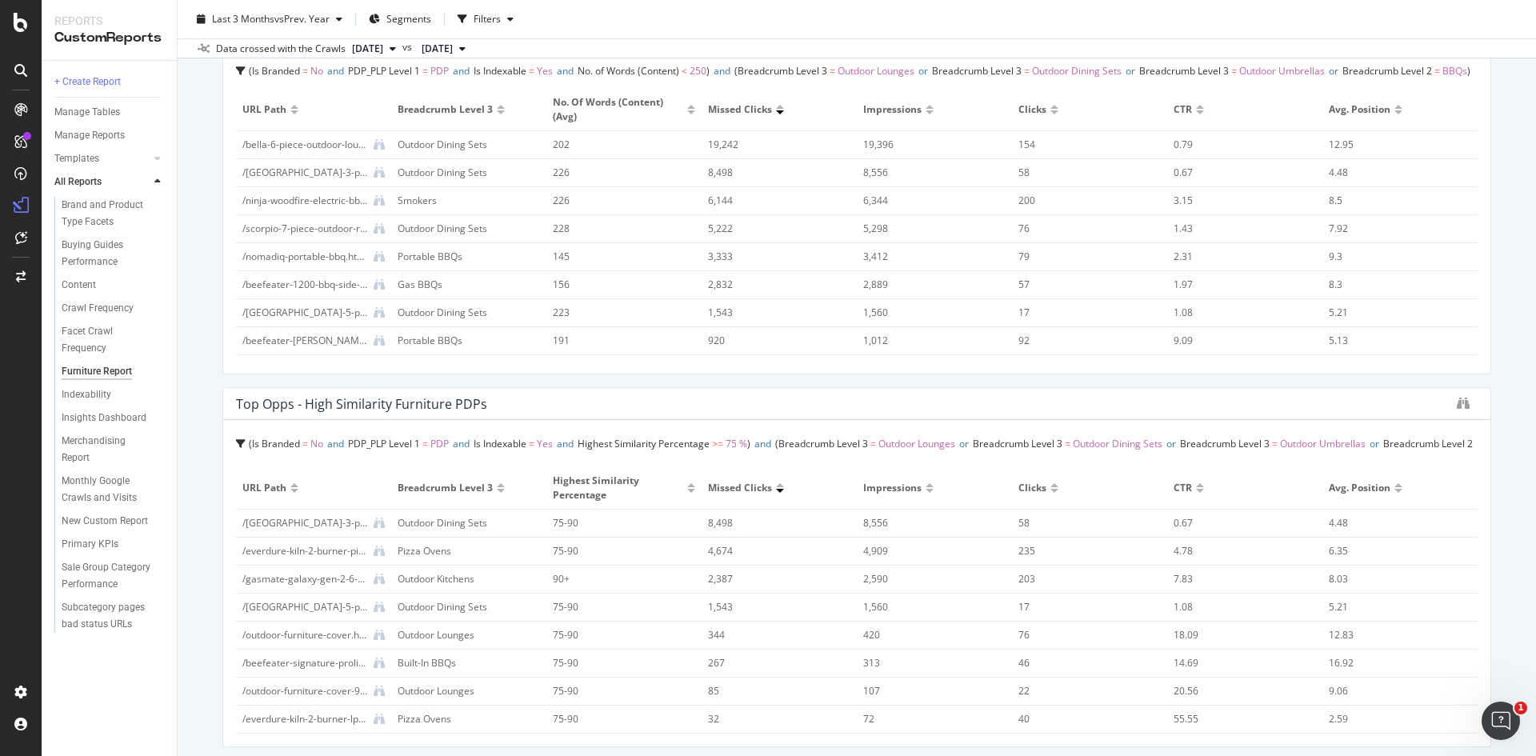
scroll to position [1280, 0]
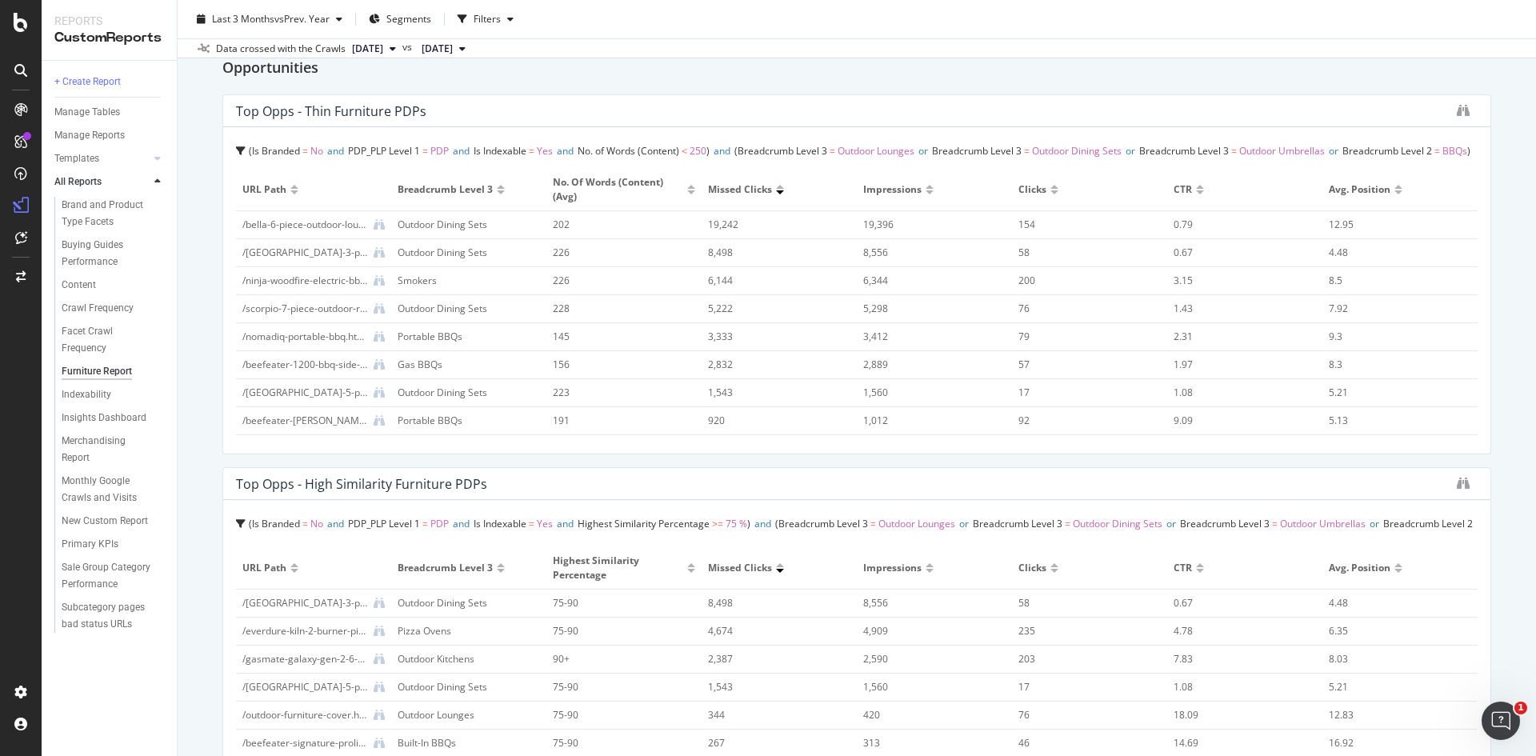
click at [197, 241] on div "Furniture Report Furniture Report [PERSON_NAME] AU Clone Schedule Email Export …" at bounding box center [857, 378] width 1359 height 756
click at [321, 230] on div "/bella-6-piece-outdoor-lounge-dining-setting.html" at bounding box center [304, 225] width 125 height 14
drag, startPoint x: 568, startPoint y: 232, endPoint x: 545, endPoint y: 232, distance: 23.2
click at [546, 232] on td "202" at bounding box center [623, 225] width 155 height 28
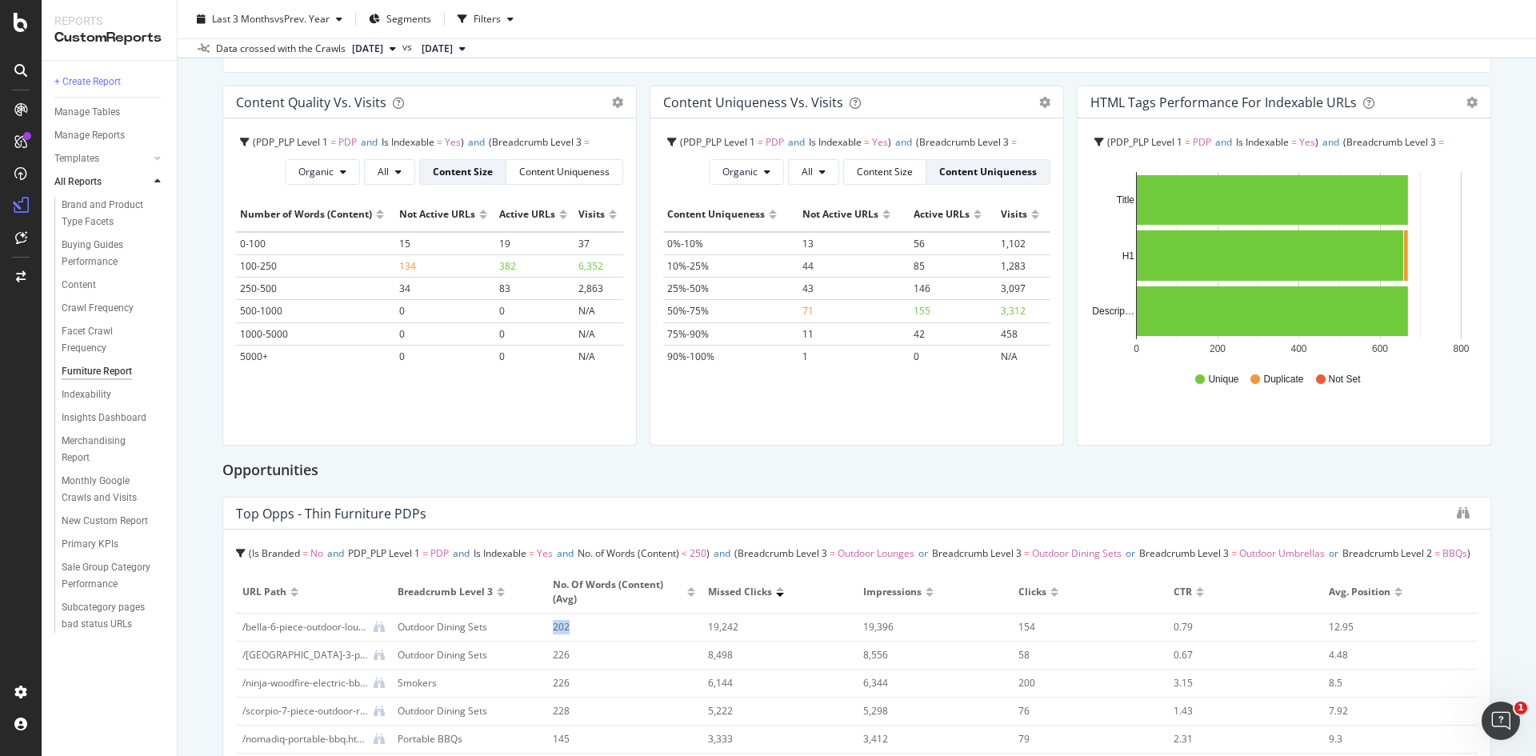
scroll to position [800, 0]
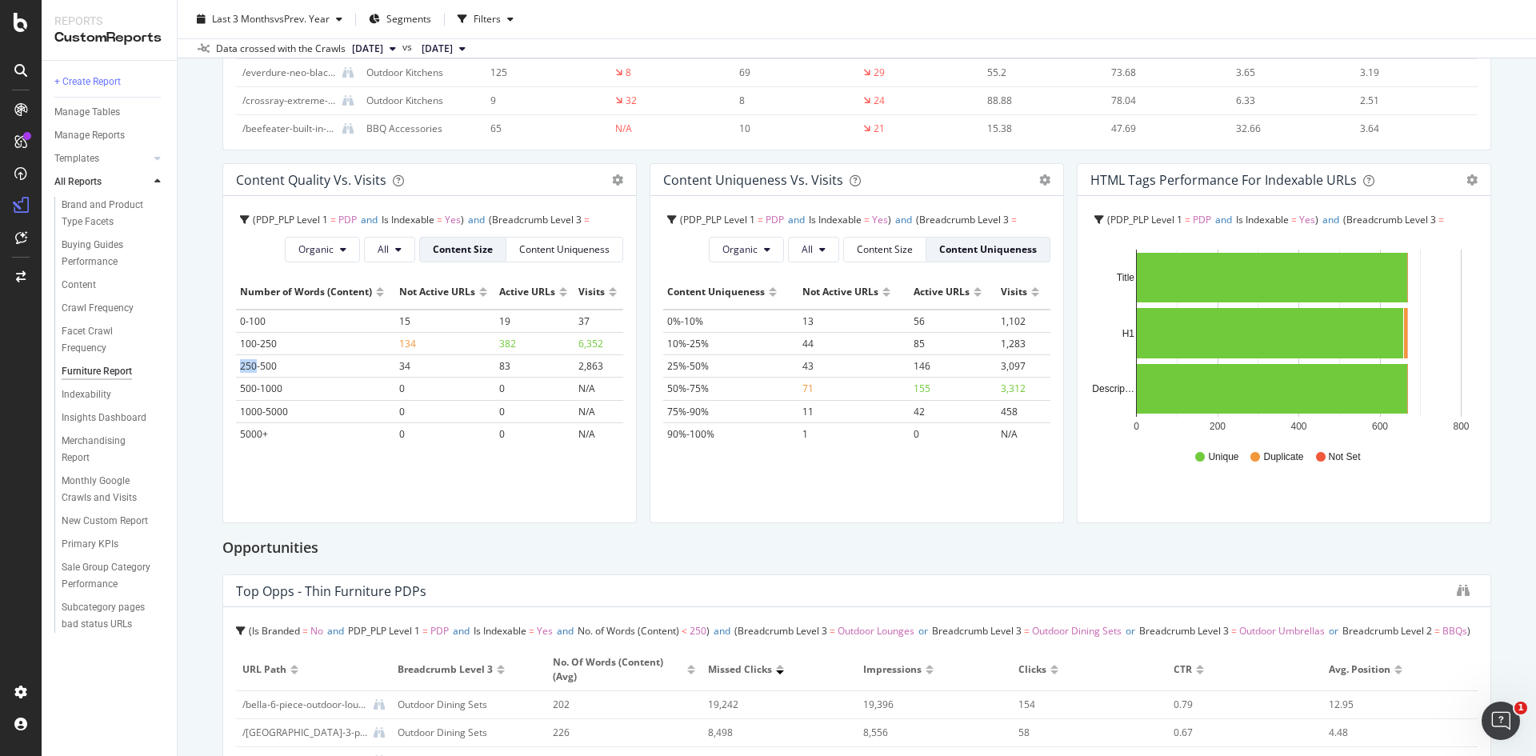
drag, startPoint x: 237, startPoint y: 365, endPoint x: 254, endPoint y: 365, distance: 17.6
click at [254, 365] on td "250-500" at bounding box center [315, 366] width 159 height 22
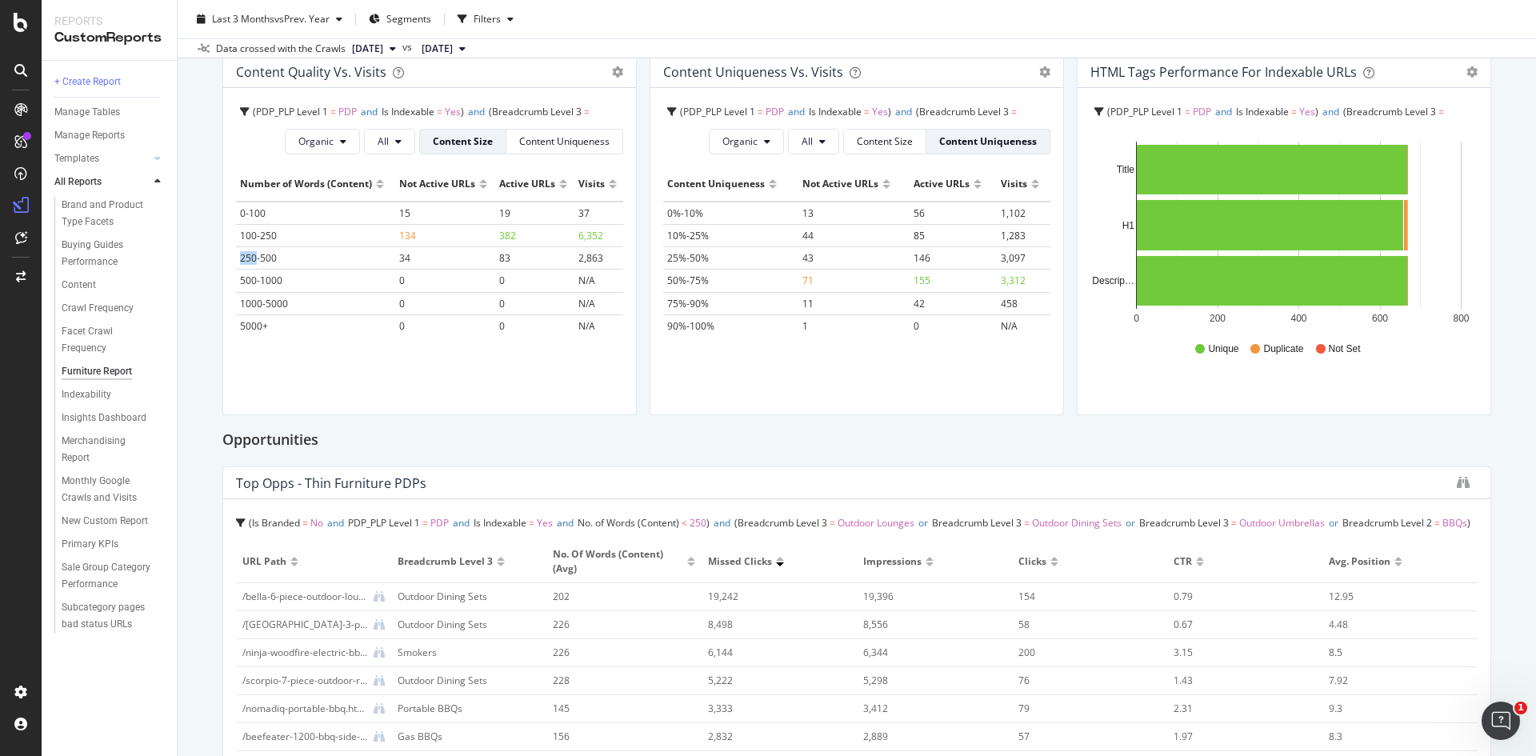
scroll to position [880, 0]
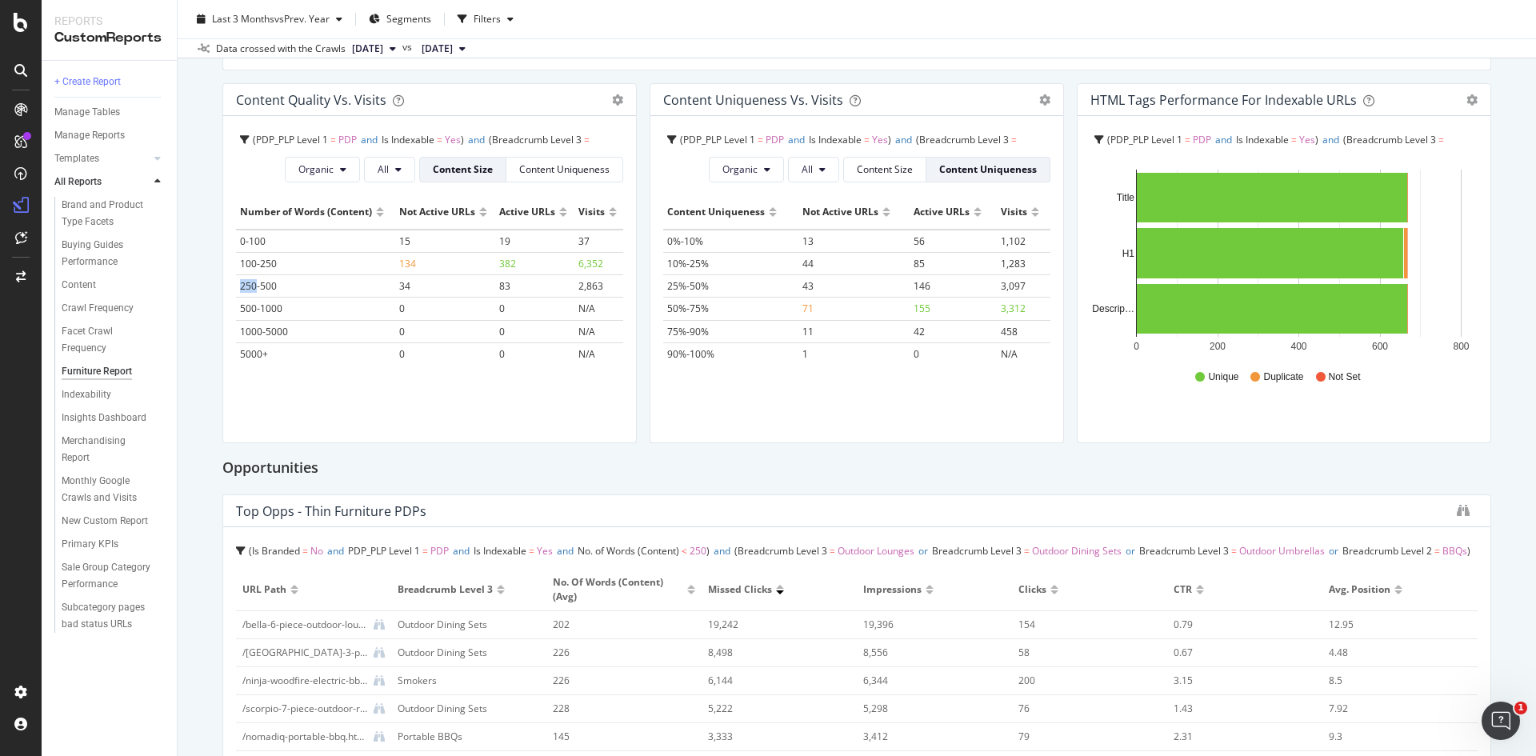
click at [207, 406] on div "Furniture Report Furniture Report [PERSON_NAME] AU Clone Schedule Email Export …" at bounding box center [857, 378] width 1359 height 756
drag, startPoint x: 243, startPoint y: 285, endPoint x: 273, endPoint y: 287, distance: 29.7
click at [280, 289] on td "250-500" at bounding box center [315, 286] width 159 height 22
click at [261, 286] on span "250-500" at bounding box center [258, 286] width 37 height 14
click at [392, 262] on td "100-250" at bounding box center [315, 264] width 159 height 22
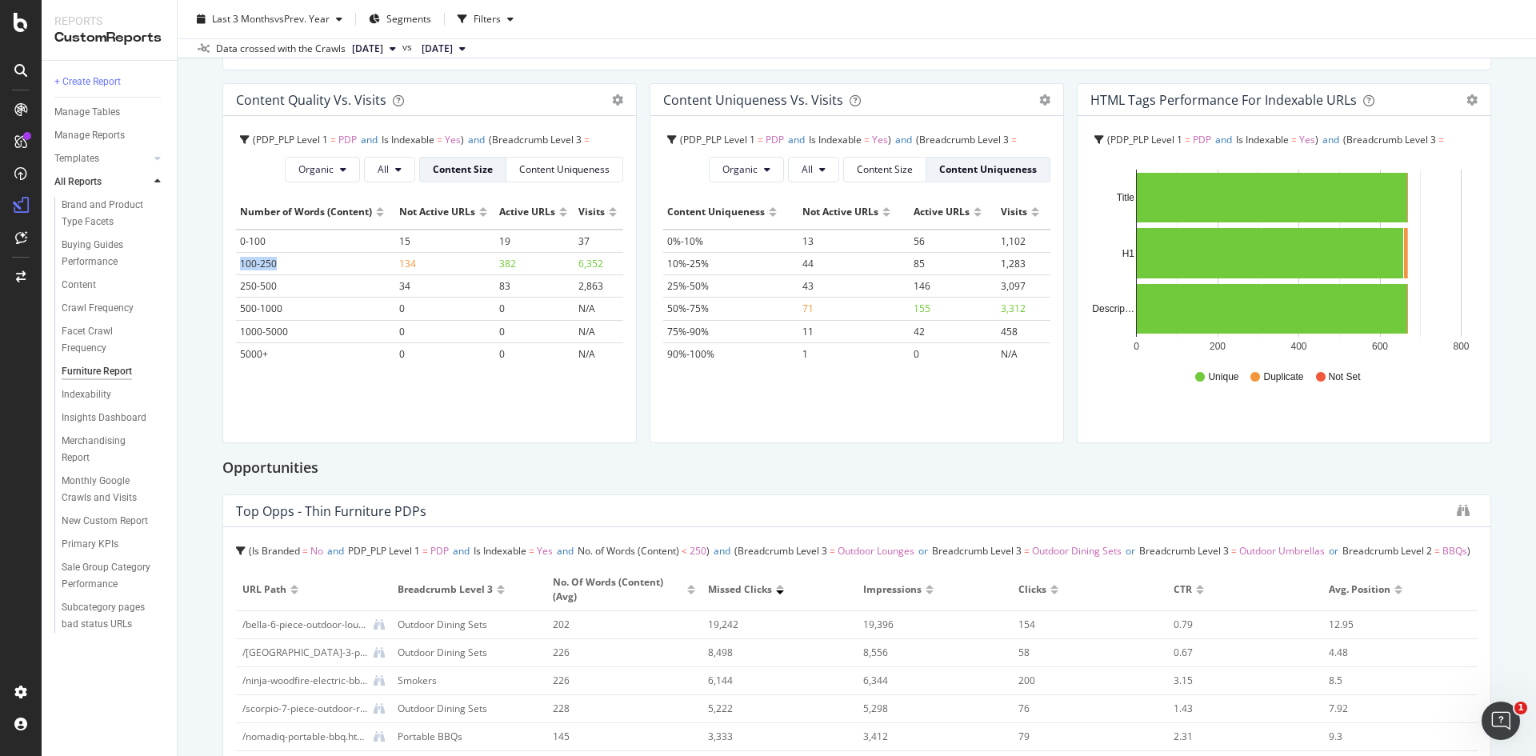
drag, startPoint x: 239, startPoint y: 262, endPoint x: 276, endPoint y: 260, distance: 36.9
click at [276, 260] on td "100-250" at bounding box center [315, 264] width 159 height 22
click at [219, 250] on div "Furniture Report Furniture Report [PERSON_NAME] AU Clone Schedule Email Export …" at bounding box center [857, 378] width 1359 height 756
click at [408, 266] on span "134" at bounding box center [407, 264] width 17 height 14
click at [673, 142] on div "PDP_PLP Level 1 = PDP and Is Indexable = Yes and Breadcrumb Level 3 = Outdoor L…" at bounding box center [858, 143] width 383 height 28
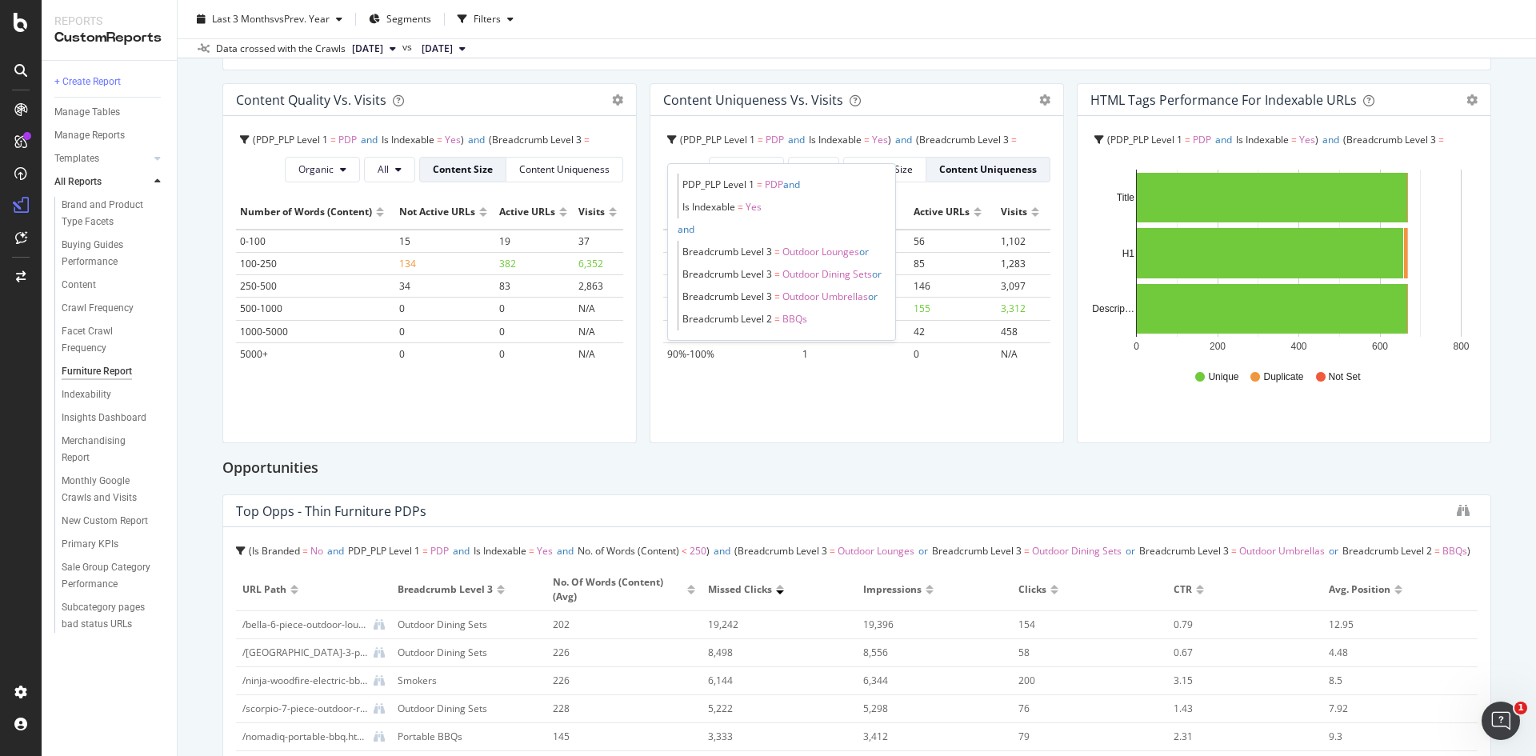
click at [867, 407] on div "Content Uniqueness Not Active URLs Active URLs Visits 0%-10% 13 56 1,102 10%-25…" at bounding box center [856, 312] width 387 height 234
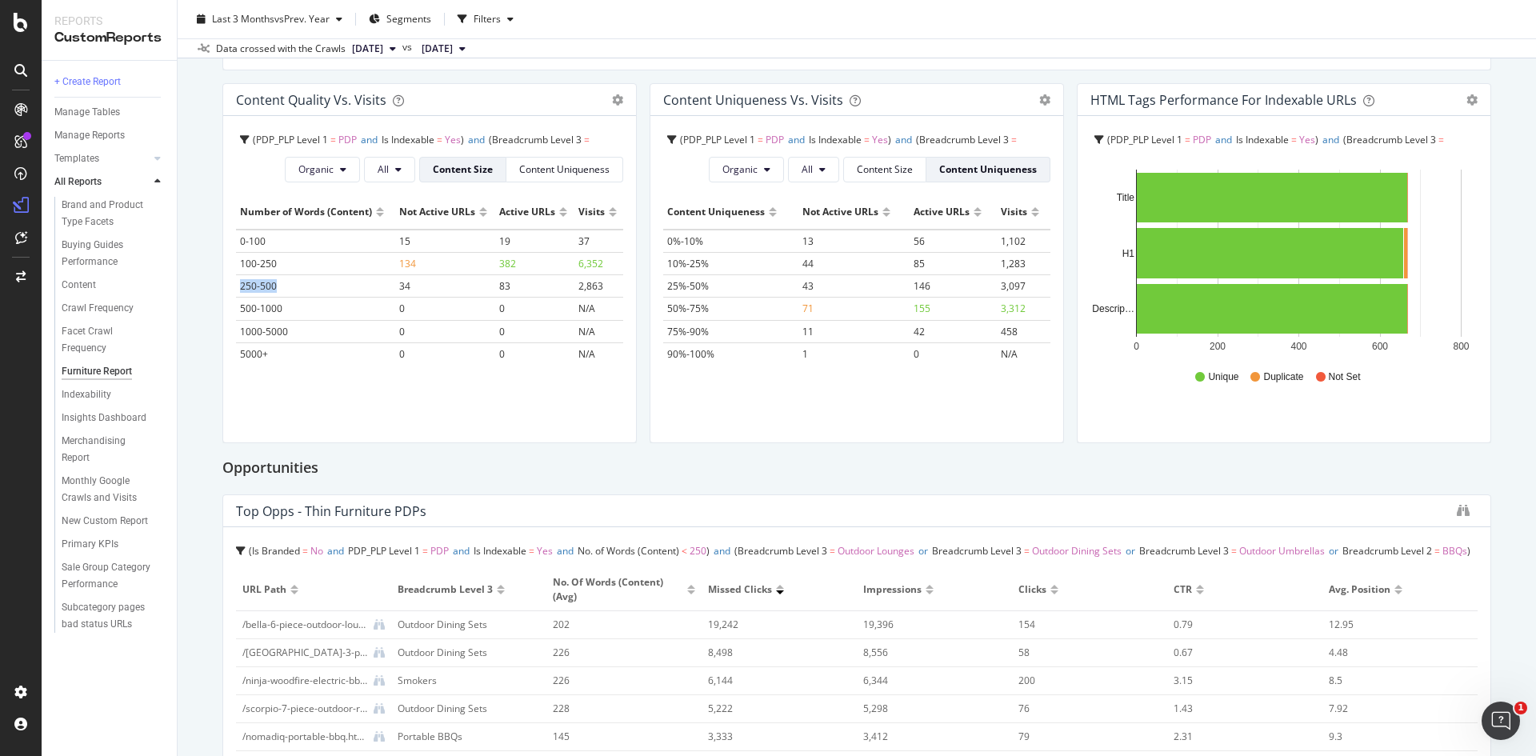
drag, startPoint x: 239, startPoint y: 286, endPoint x: 276, endPoint y: 290, distance: 37.0
click at [276, 290] on td "250-500" at bounding box center [315, 286] width 159 height 22
click at [212, 325] on div "Furniture Report Furniture Report [PERSON_NAME] AU Clone Schedule Email Export …" at bounding box center [857, 378] width 1359 height 756
drag, startPoint x: 240, startPoint y: 266, endPoint x: 280, endPoint y: 269, distance: 40.1
click at [280, 269] on td "100-250" at bounding box center [315, 264] width 159 height 22
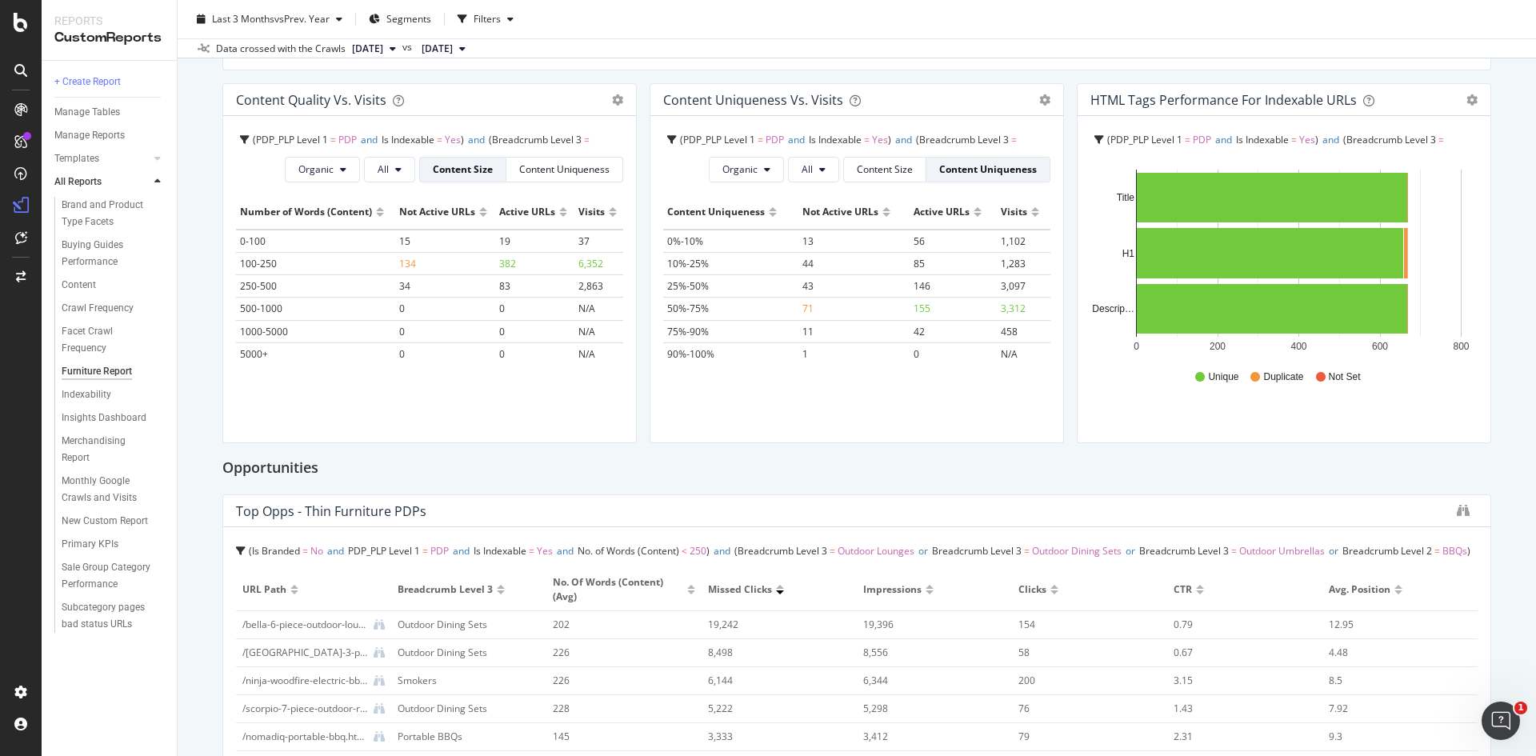
click at [212, 270] on div "Furniture Report Furniture Report [PERSON_NAME] AU Clone Schedule Email Export …" at bounding box center [857, 378] width 1359 height 756
click at [292, 656] on div "/[GEOGRAPHIC_DATA]-3-piece-outdoor-dining-setting.html" at bounding box center [304, 653] width 125 height 14
drag, startPoint x: 565, startPoint y: 657, endPoint x: 542, endPoint y: 658, distance: 22.5
click at [546, 658] on td "226" at bounding box center [623, 653] width 155 height 28
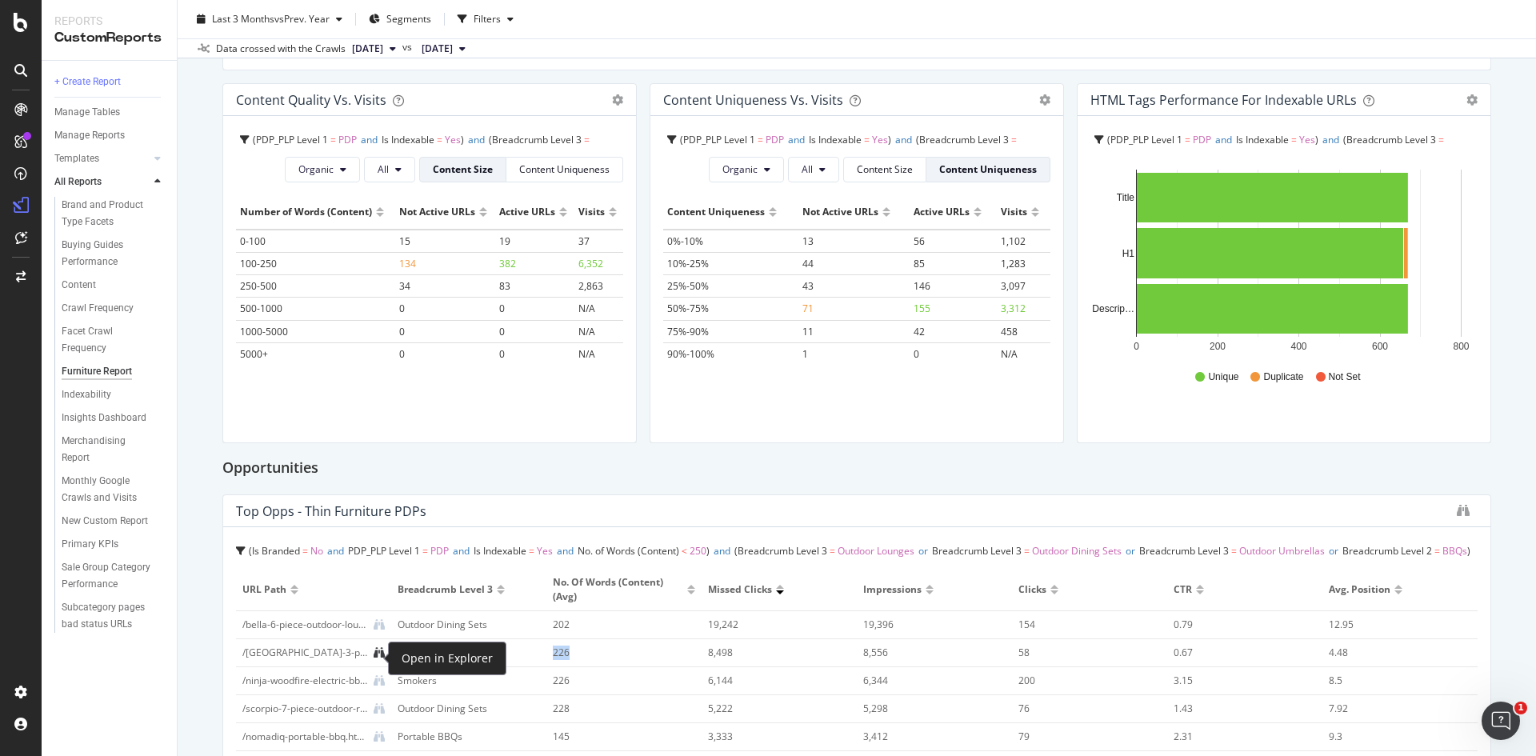
click at [376, 657] on icon at bounding box center [379, 652] width 11 height 11
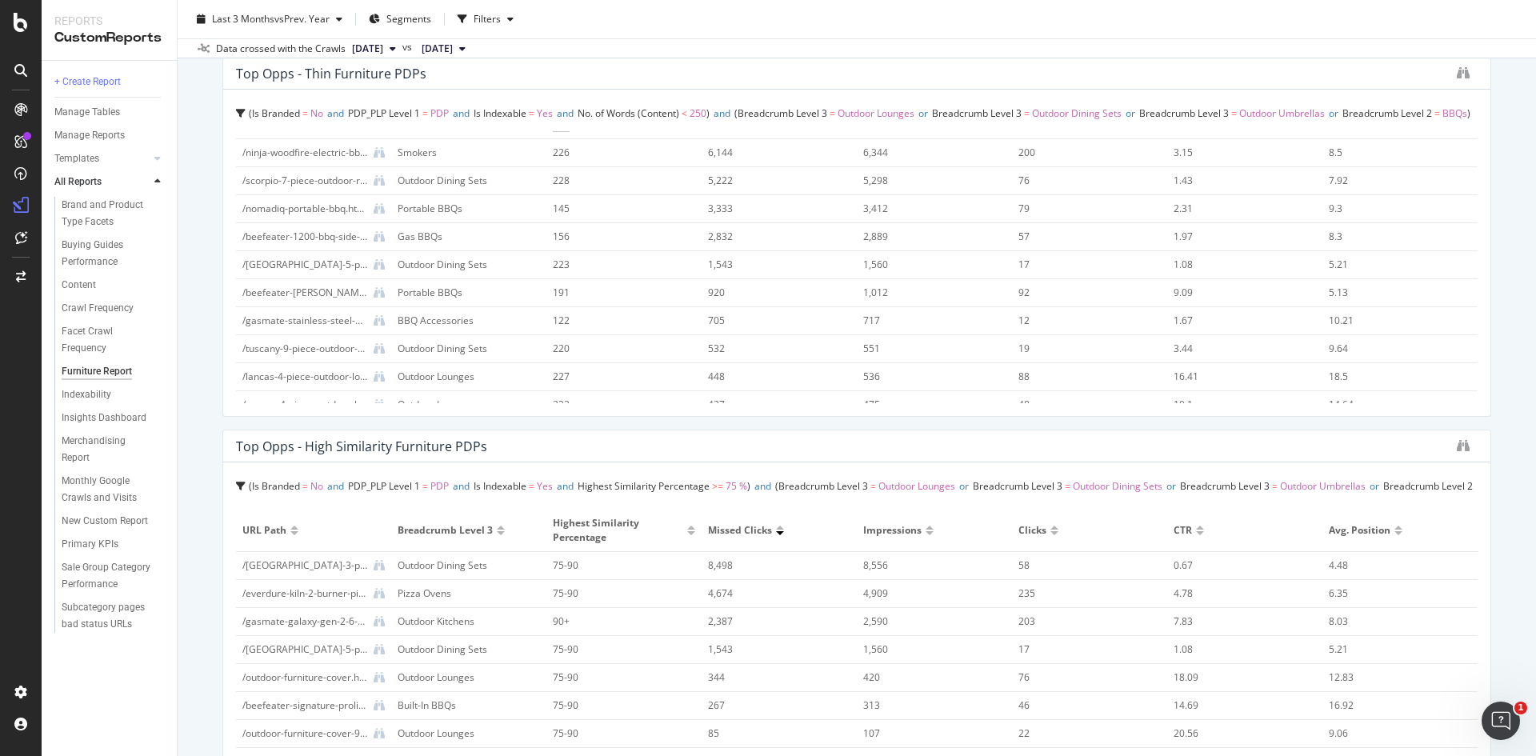
scroll to position [0, 0]
click at [202, 152] on div "Furniture Report Furniture Report [PERSON_NAME] AU Clone Schedule Email Export …" at bounding box center [857, 378] width 1359 height 756
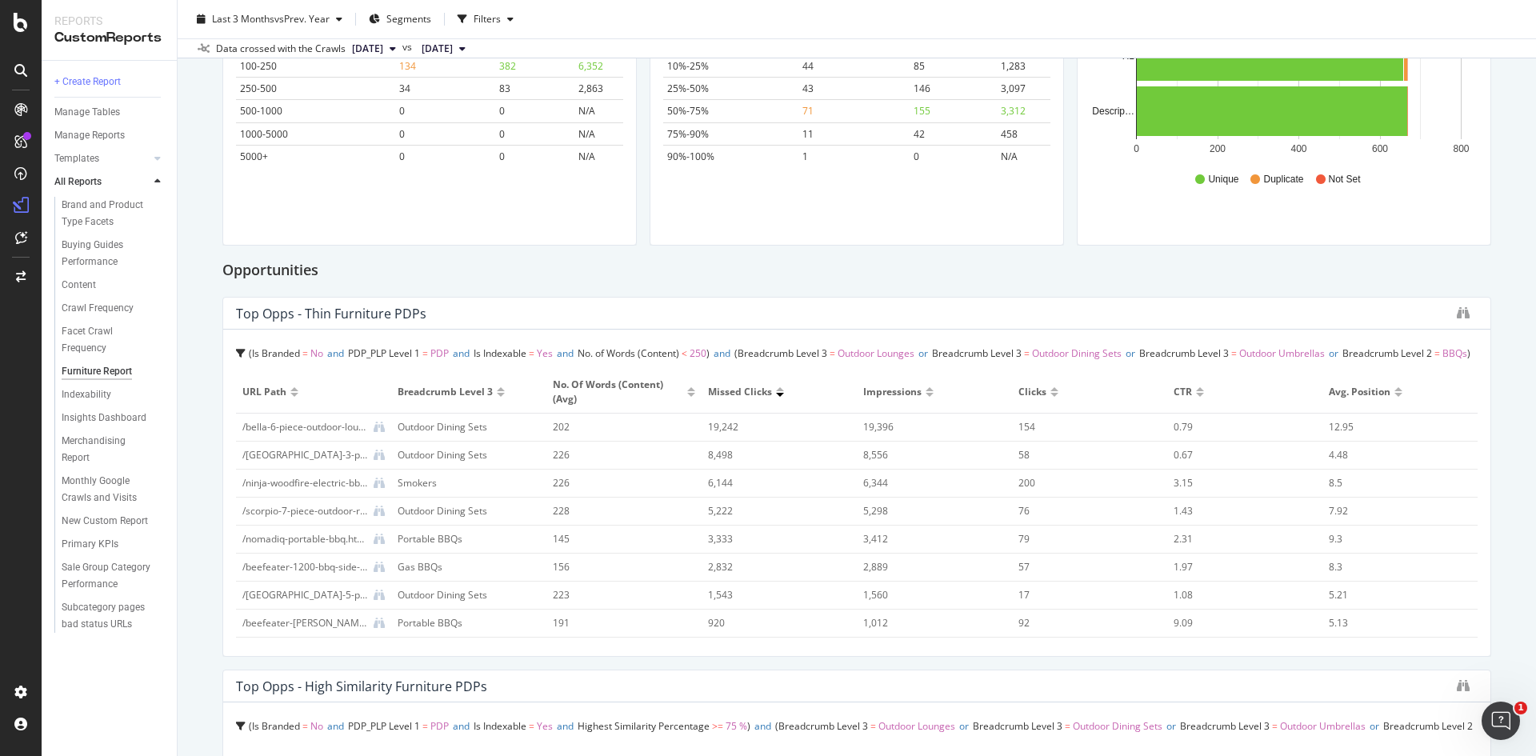
scroll to position [998, 0]
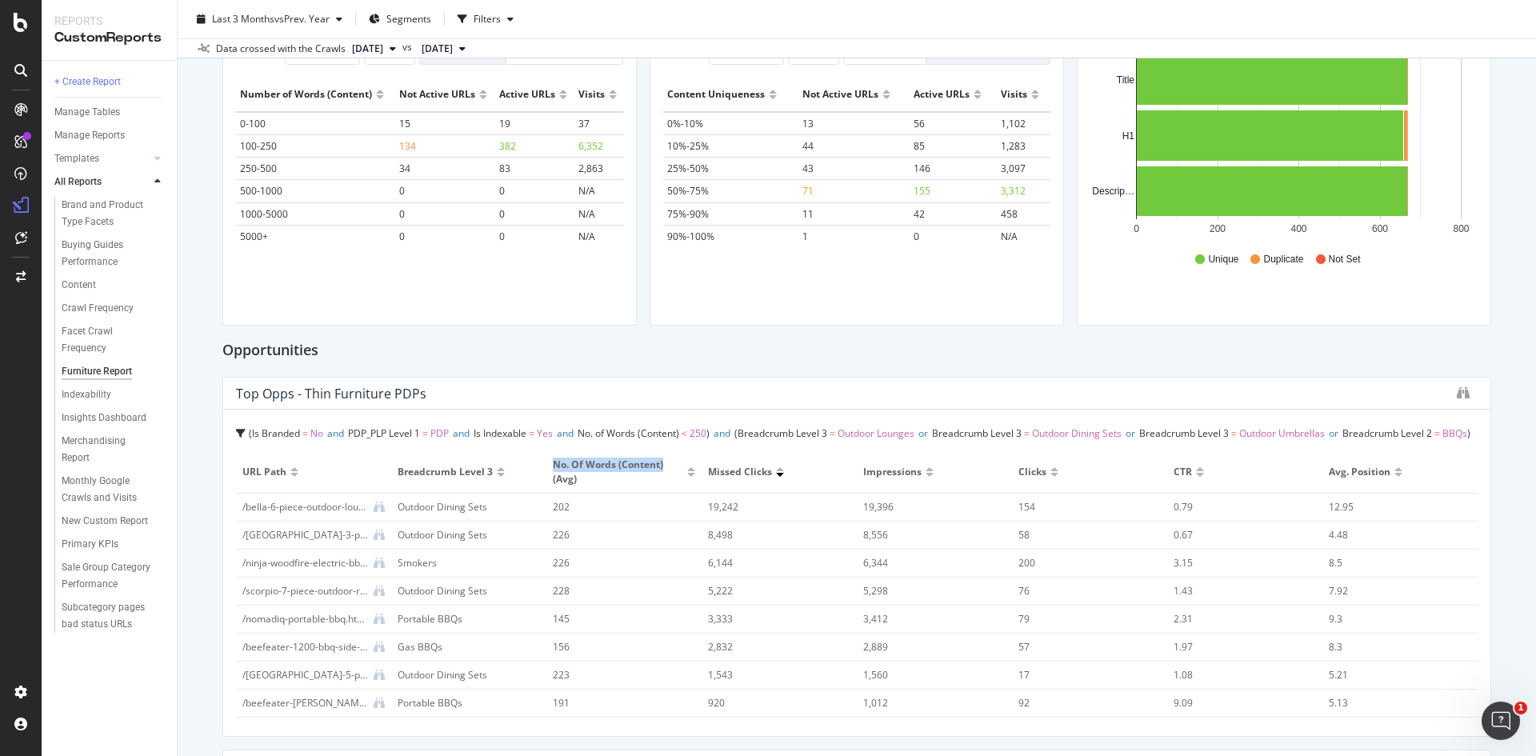
drag, startPoint x: 543, startPoint y: 471, endPoint x: 662, endPoint y: 476, distance: 118.5
click at [662, 476] on th "No. of Words (Content) (Avg)" at bounding box center [623, 472] width 155 height 42
click at [199, 522] on div "Furniture Report Furniture Report [PERSON_NAME] AU Clone Schedule Email Export …" at bounding box center [857, 378] width 1359 height 756
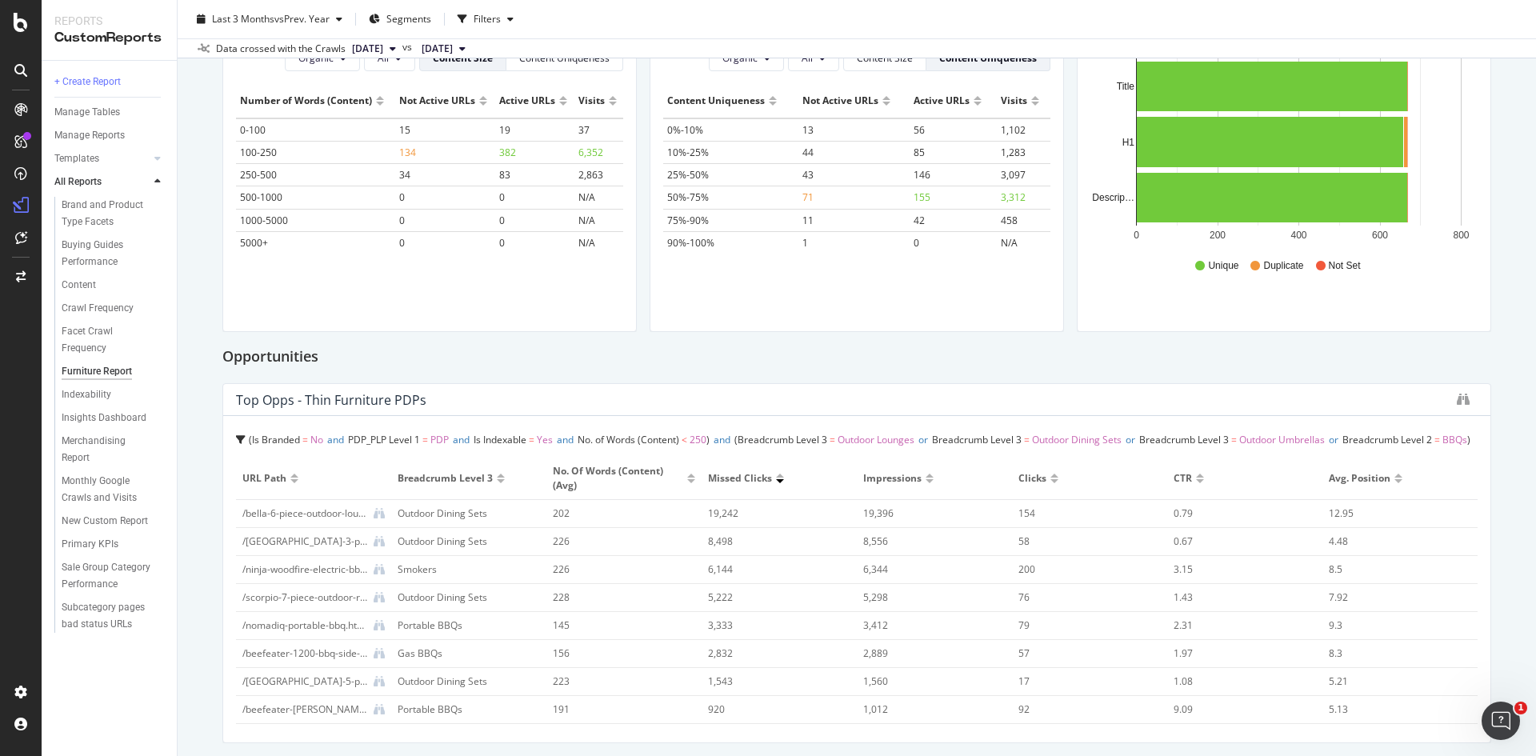
scroll to position [998, 0]
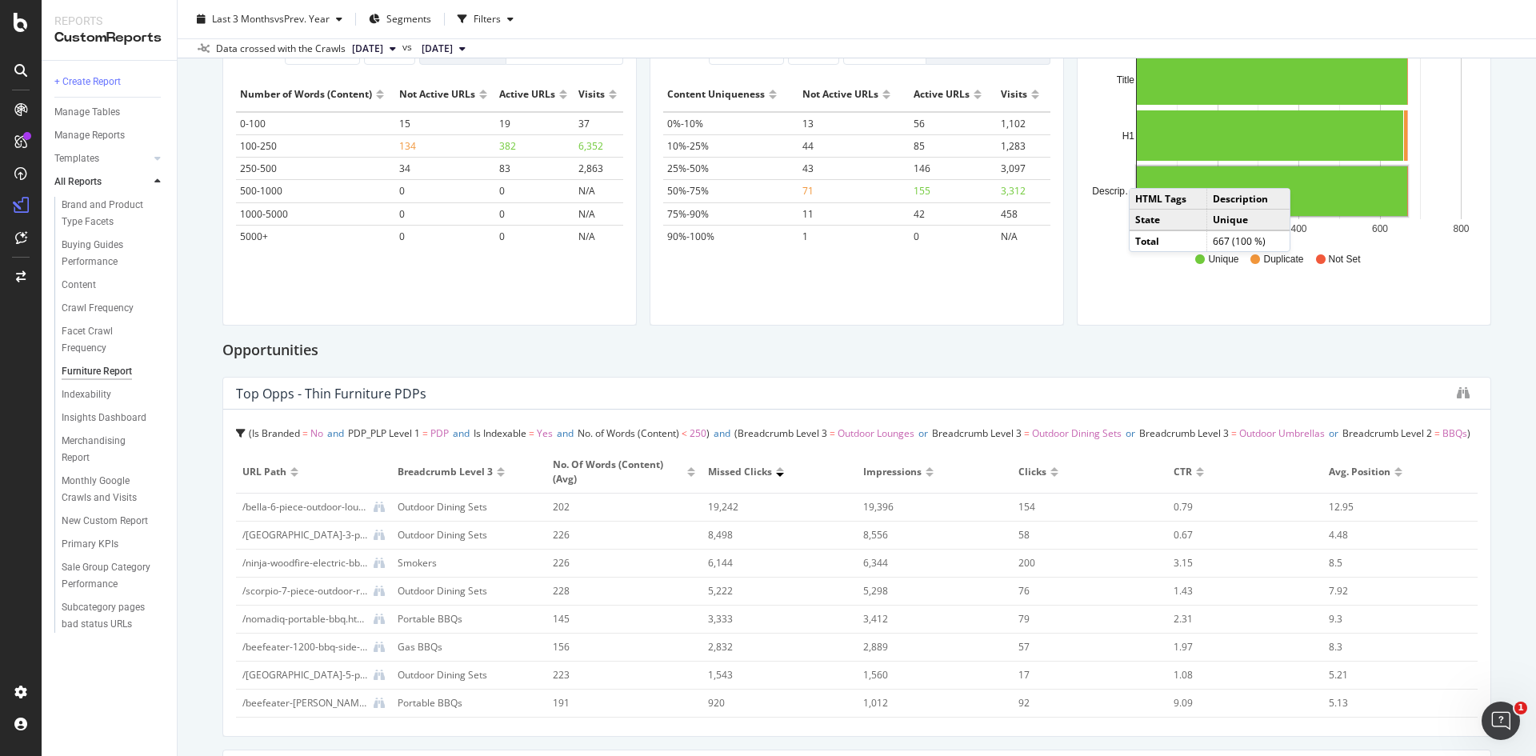
click at [204, 274] on div "Furniture Report Furniture Report [PERSON_NAME] AU Clone Schedule Email Export …" at bounding box center [857, 378] width 1359 height 756
click at [776, 471] on div at bounding box center [780, 469] width 8 height 4
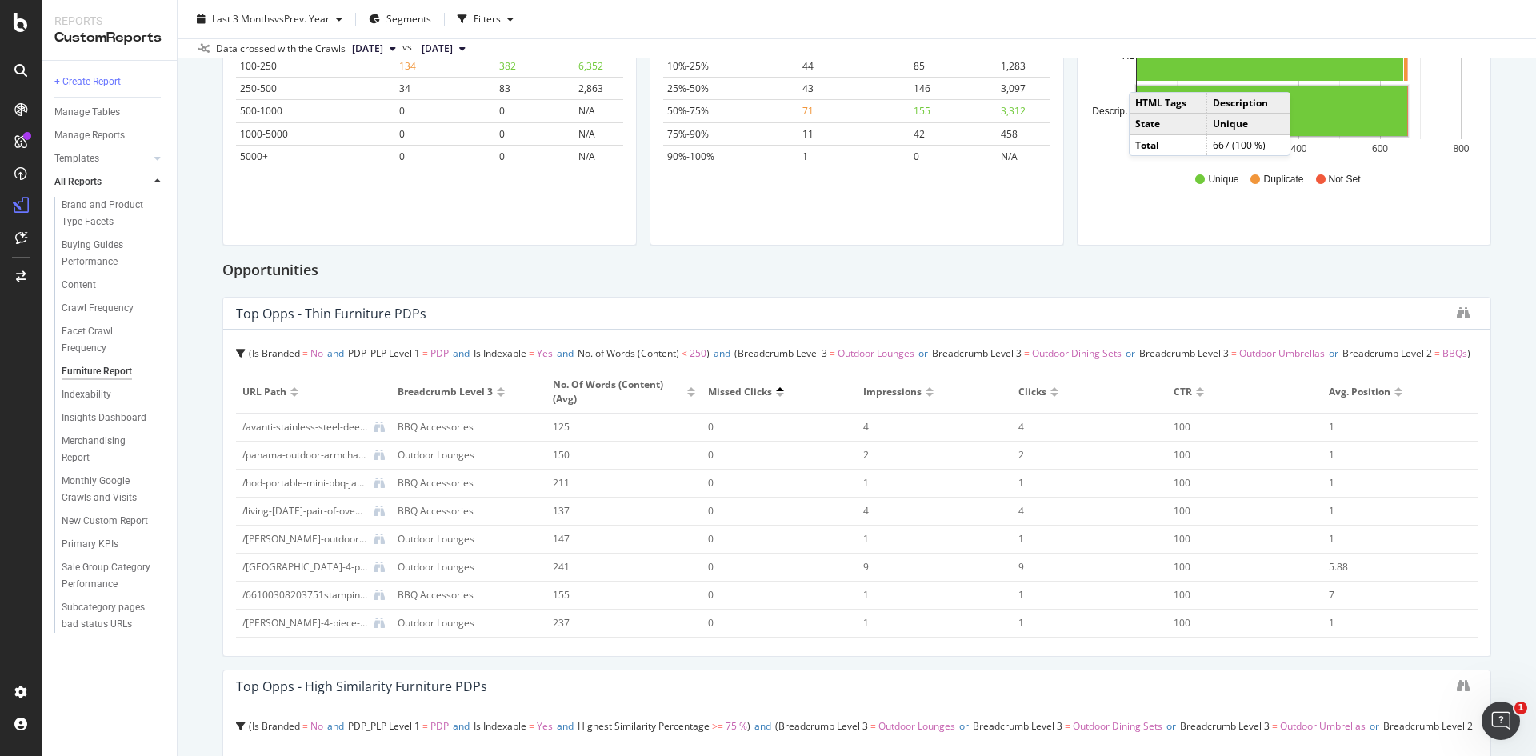
click at [1423, 358] on span "Breadcrumb Level 2" at bounding box center [1388, 353] width 90 height 14
click at [327, 443] on span "Yes" at bounding box center [322, 443] width 16 height 14
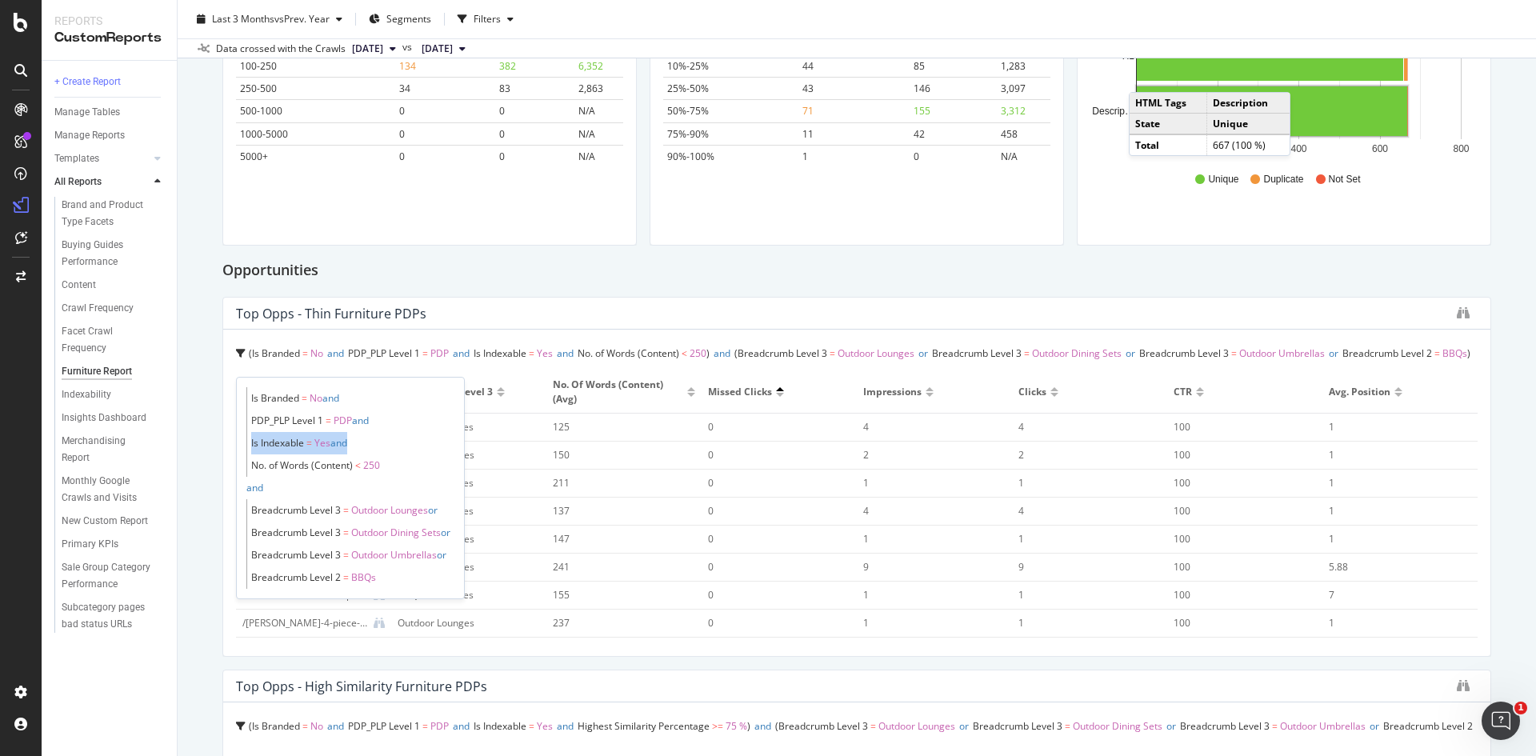
click at [327, 443] on span "Yes" at bounding box center [322, 443] width 16 height 14
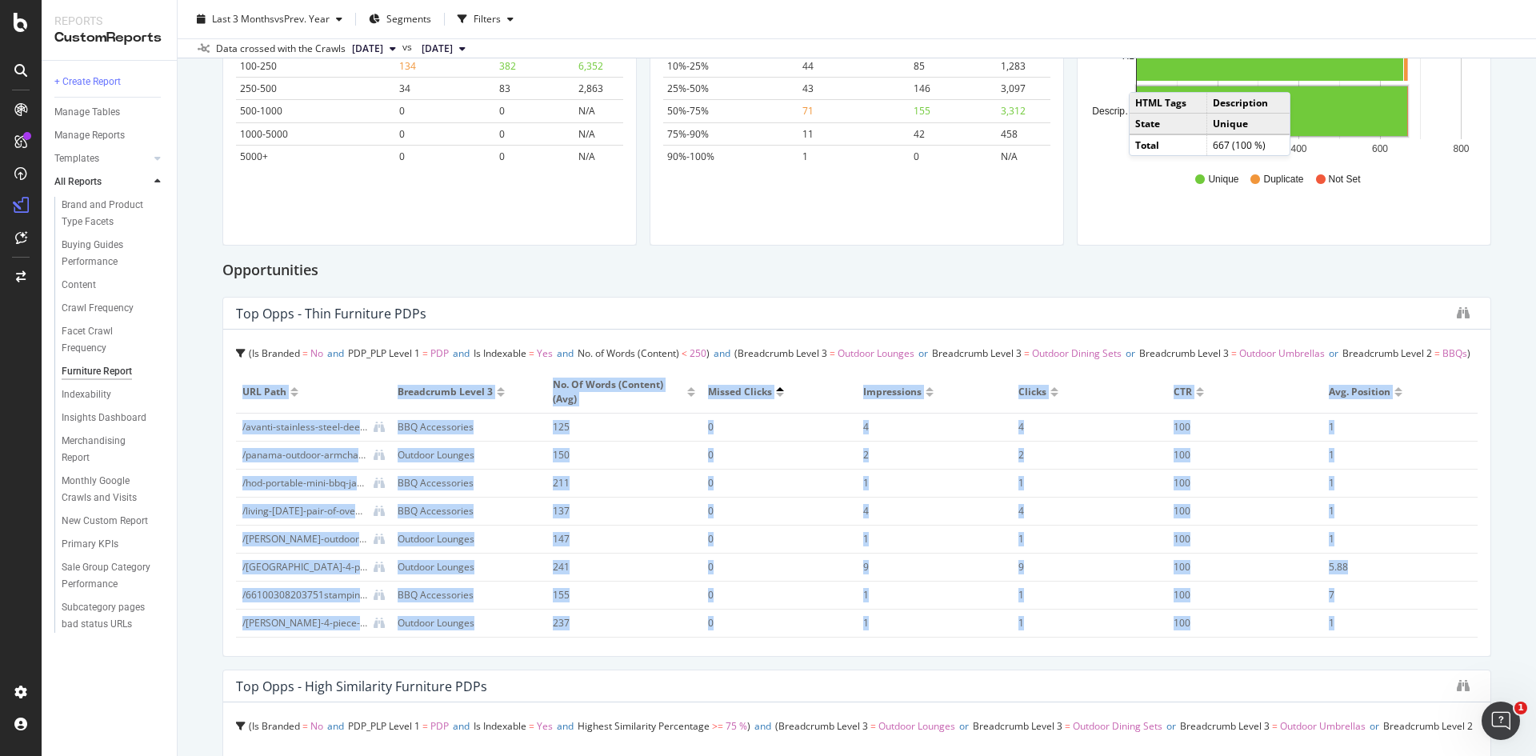
click at [202, 424] on div "Furniture Report Furniture Report [PERSON_NAME] AU Clone Schedule Email Export …" at bounding box center [857, 378] width 1359 height 756
click at [1508, 446] on div "Furniture Report Furniture Report [PERSON_NAME] AU Clone Schedule Email Export …" at bounding box center [857, 378] width 1359 height 756
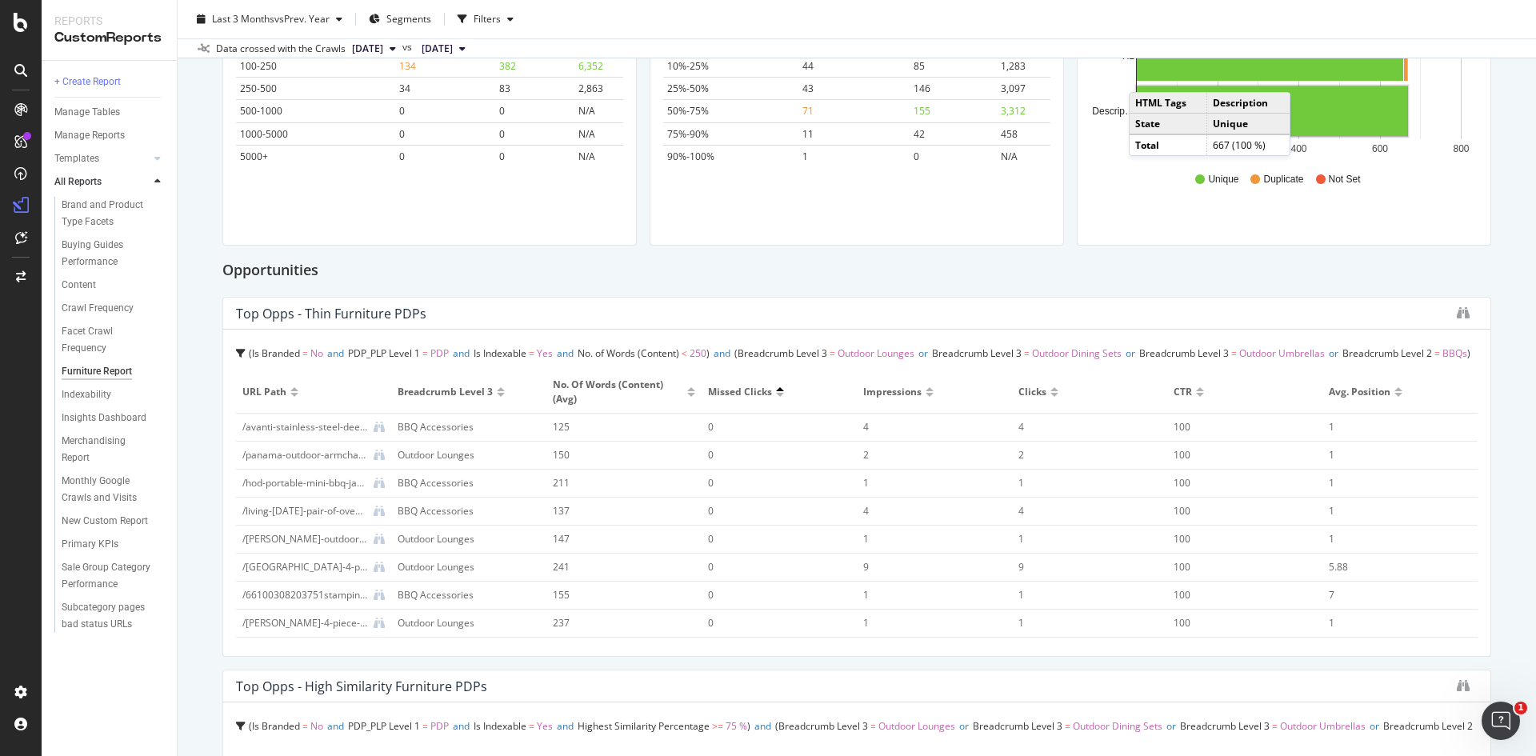
click at [1511, 451] on div "Furniture Report Furniture Report [PERSON_NAME] AU Clone Schedule Email Export …" at bounding box center [857, 378] width 1359 height 756
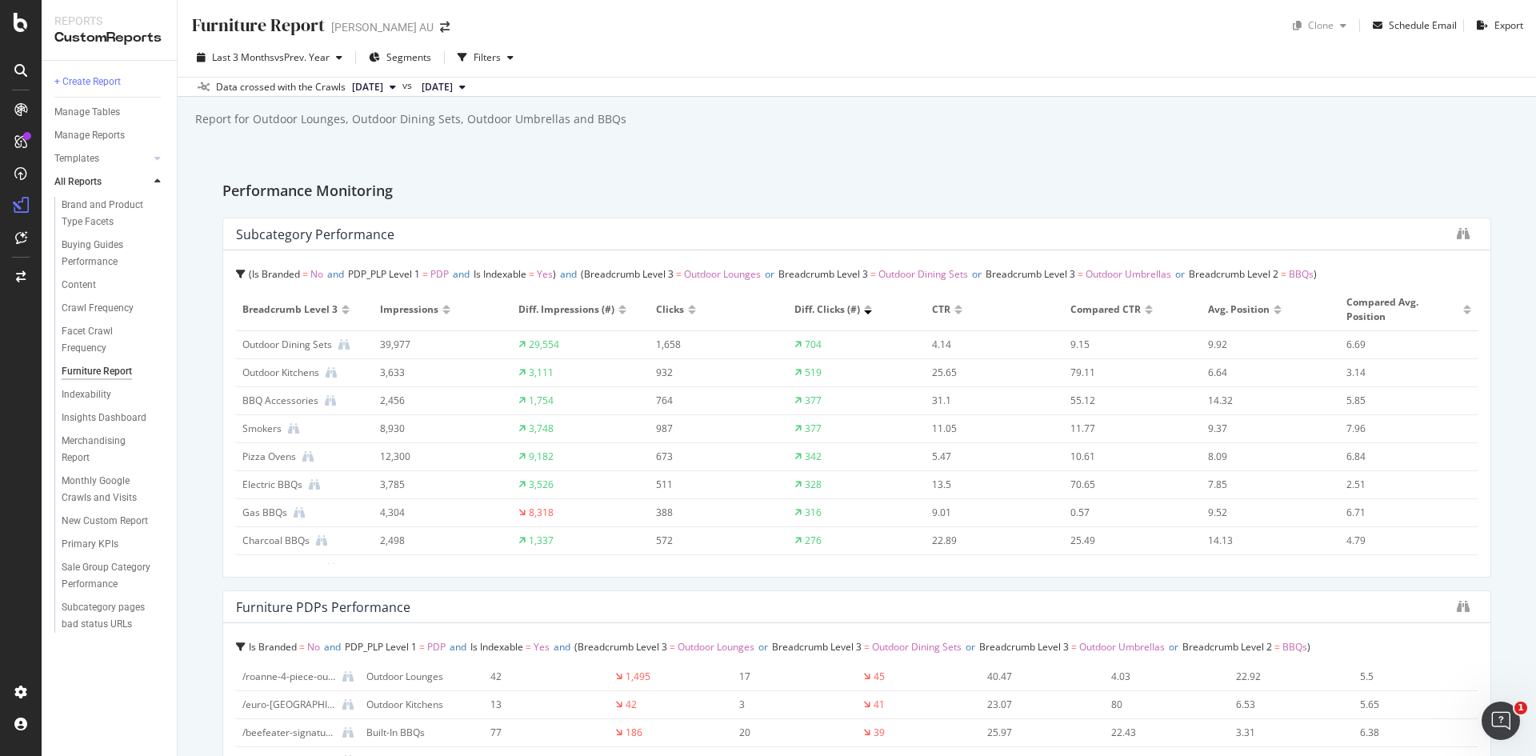
scroll to position [0, 0]
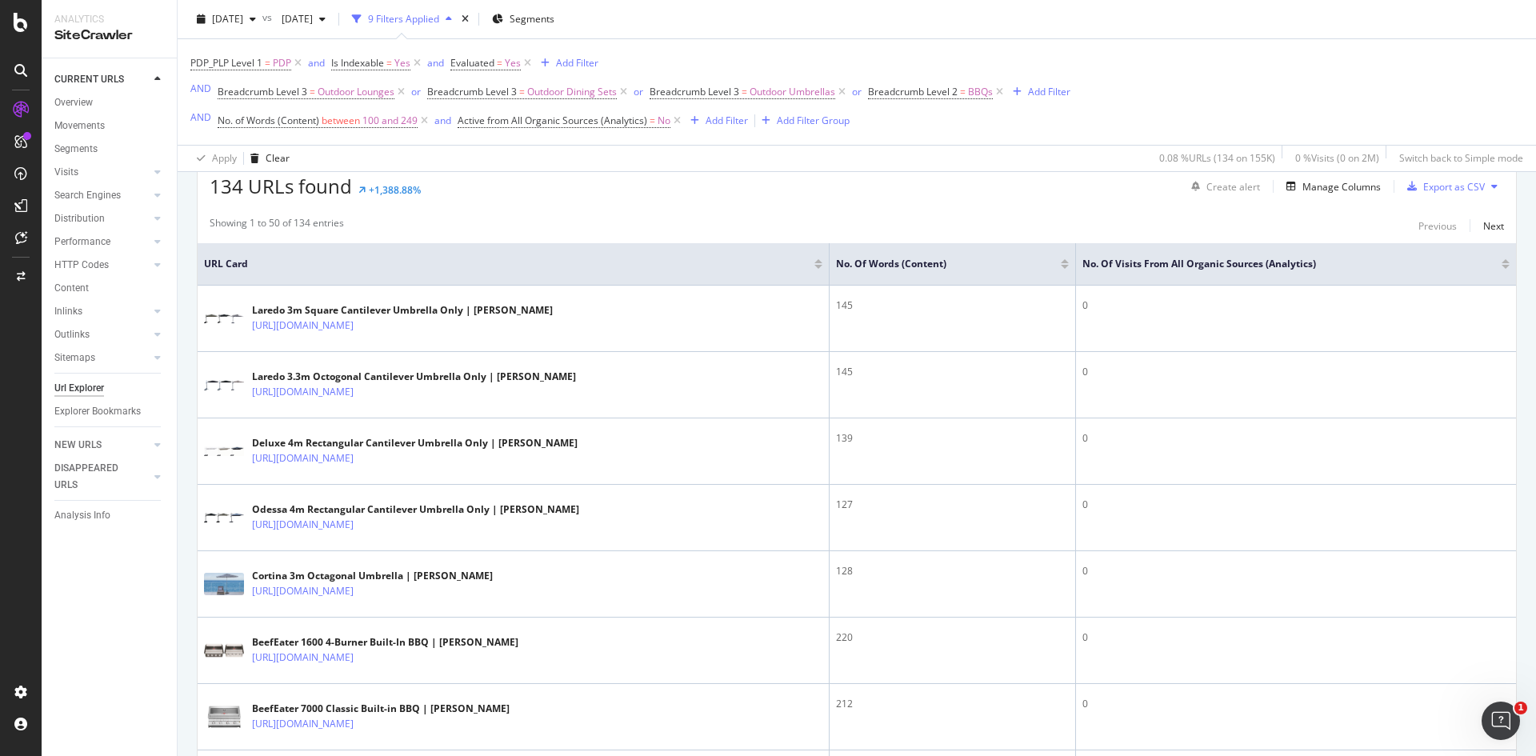
scroll to position [480, 0]
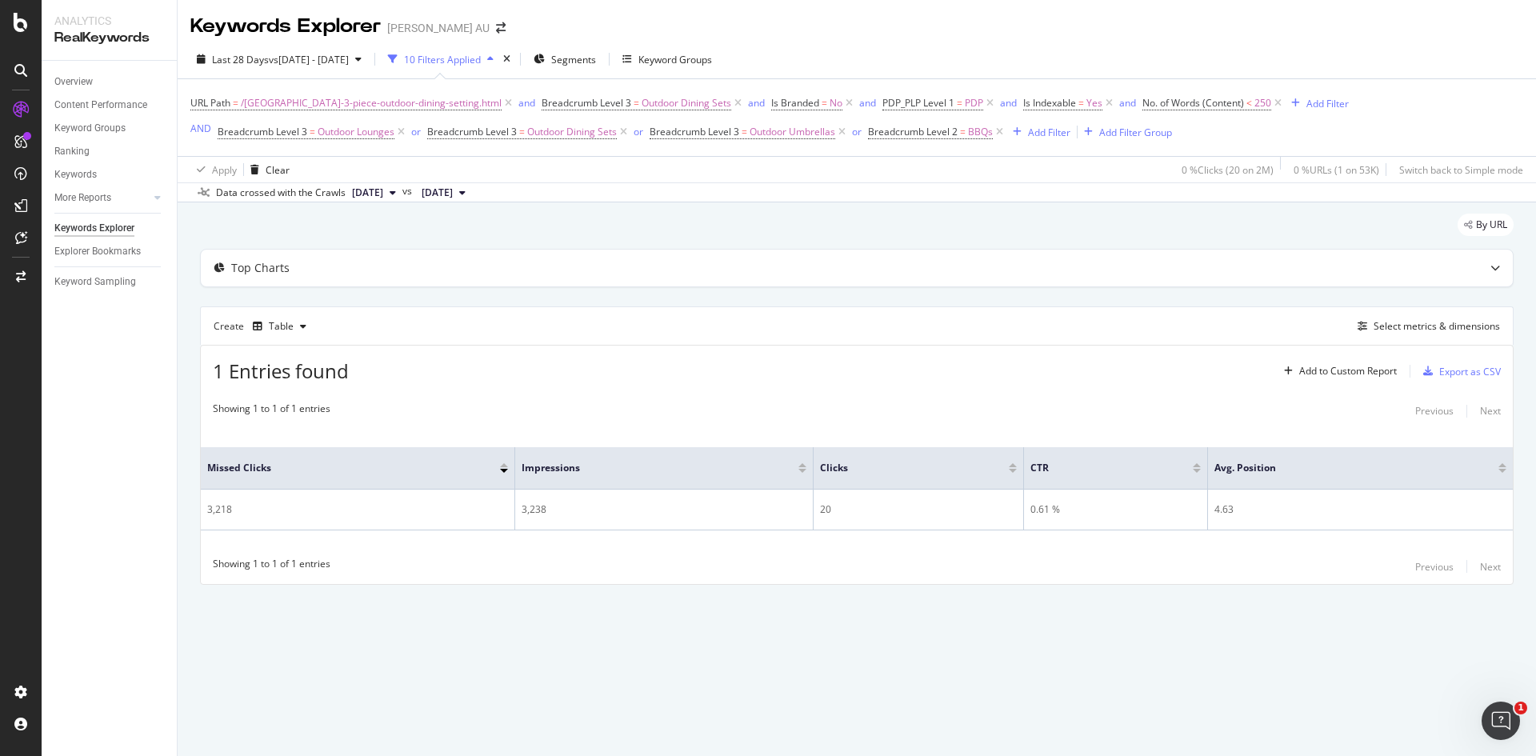
click at [835, 45] on div "Last 28 Days vs [DATE] - [DATE] Filters Applied Segments Keyword Groups URL Pat…" at bounding box center [857, 121] width 1359 height 162
